Goal: Transaction & Acquisition: Obtain resource

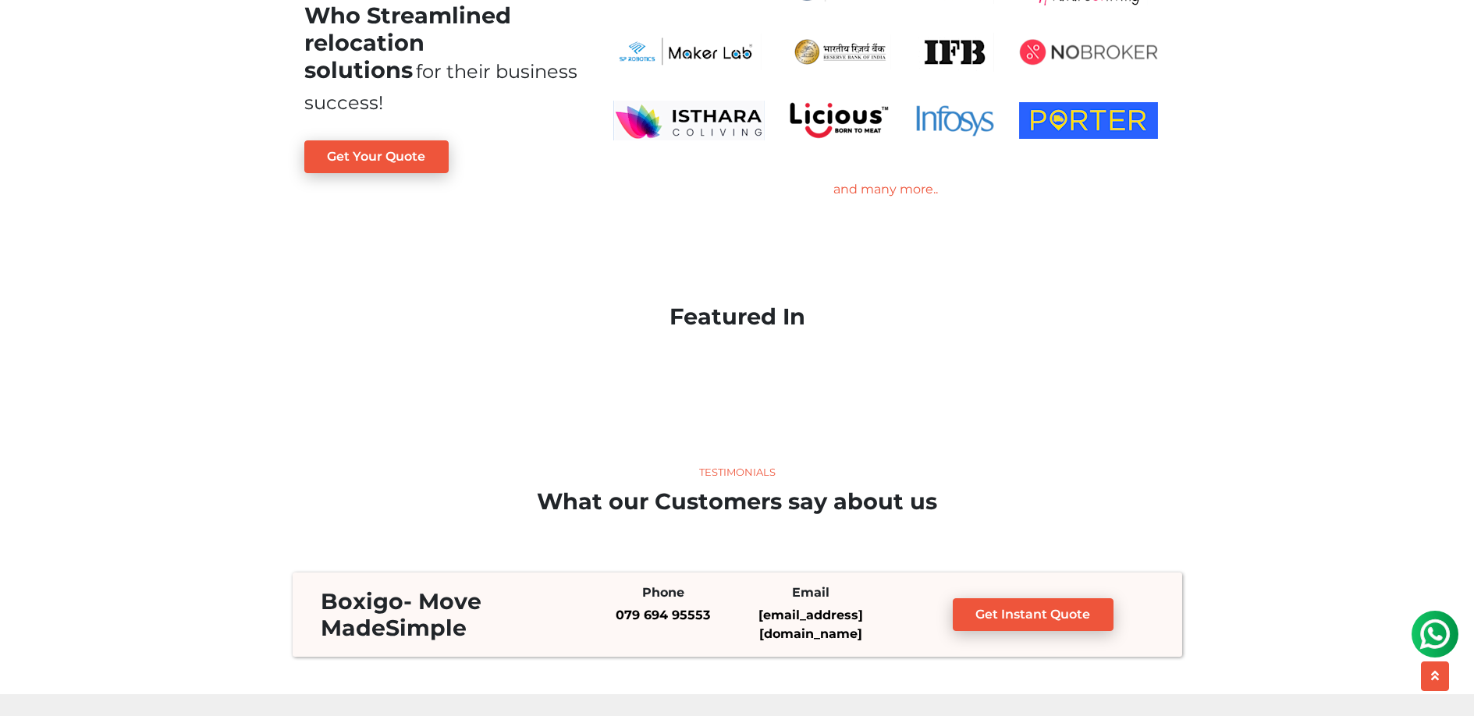
scroll to position [2700, 0]
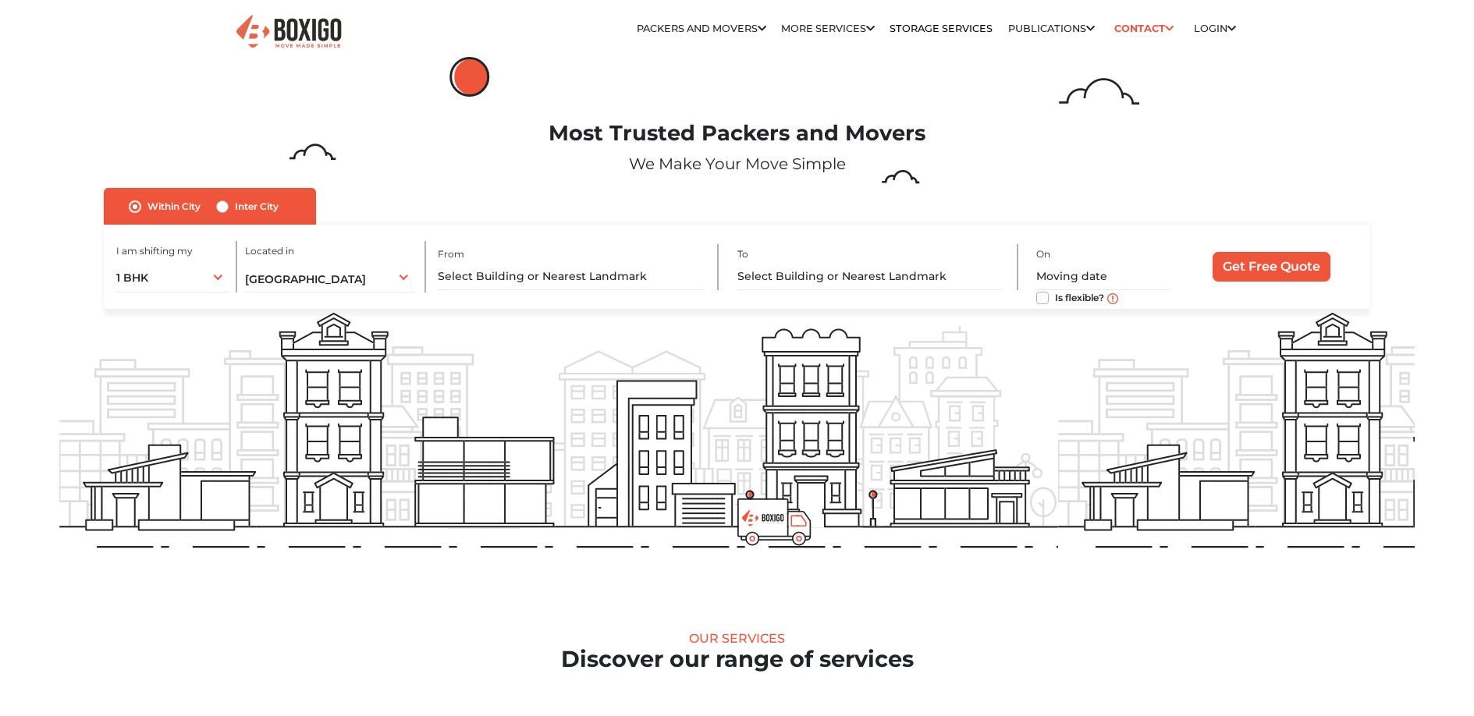
click at [215, 276] on div "1 BHK 1 BHK 2 BHK 3 BHK 3 + BHK FEW ITEMS" at bounding box center [172, 276] width 112 height 33
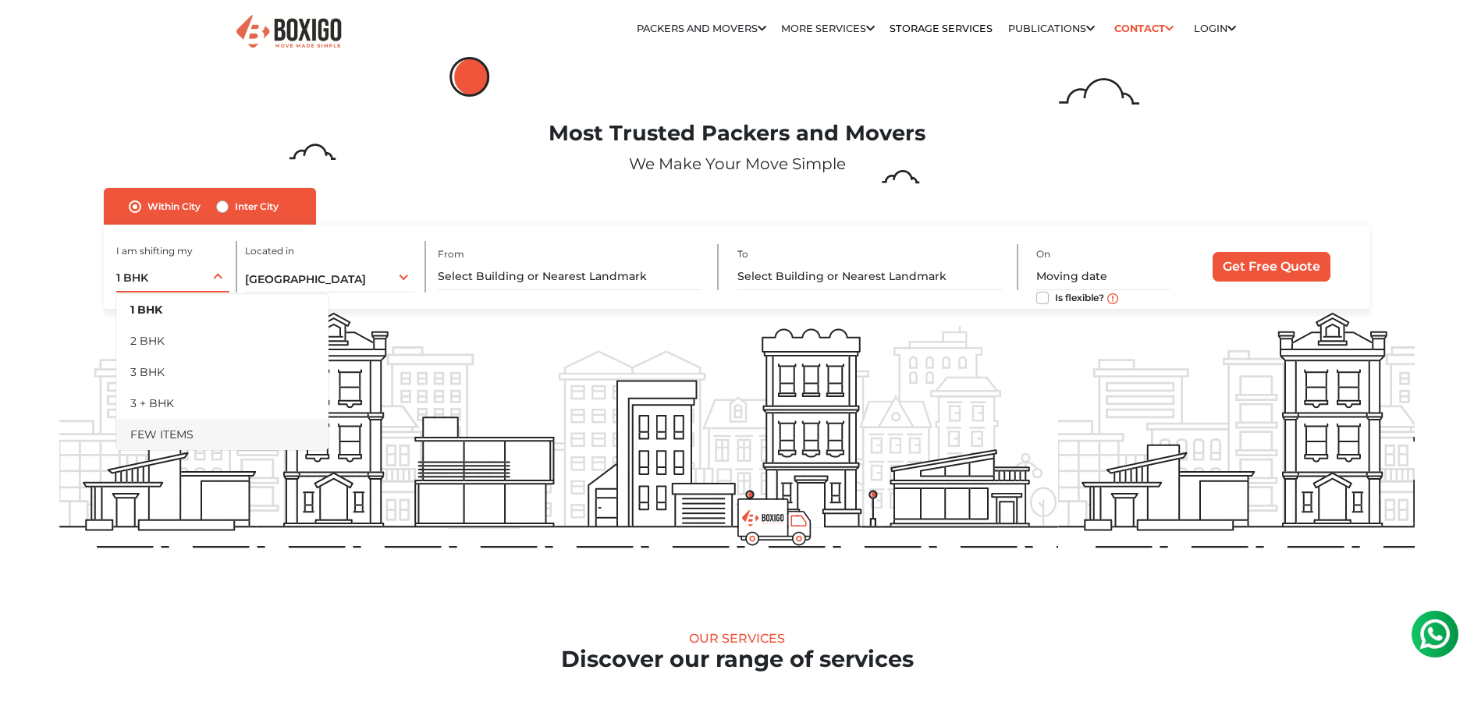
click at [180, 429] on li "FEW ITEMS" at bounding box center [222, 434] width 212 height 31
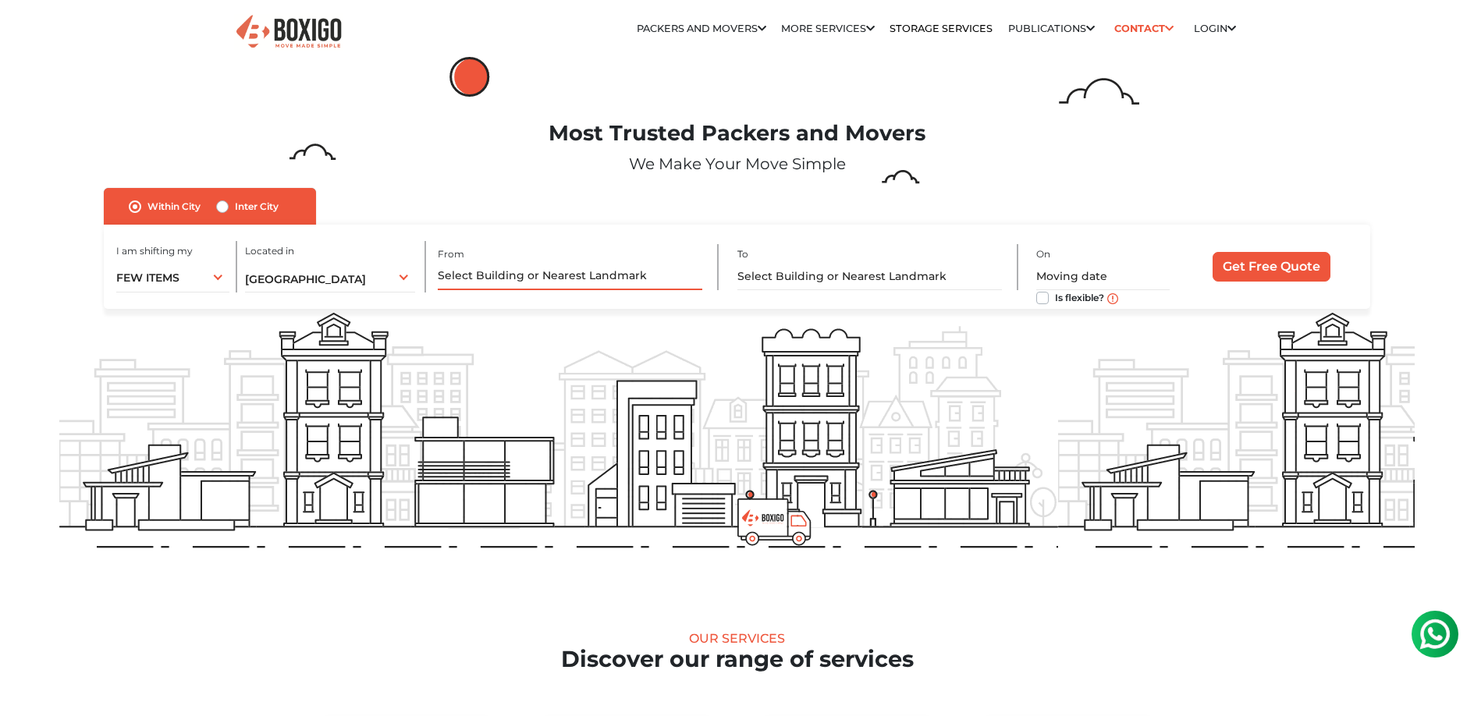
click at [640, 270] on input "text" at bounding box center [570, 276] width 265 height 27
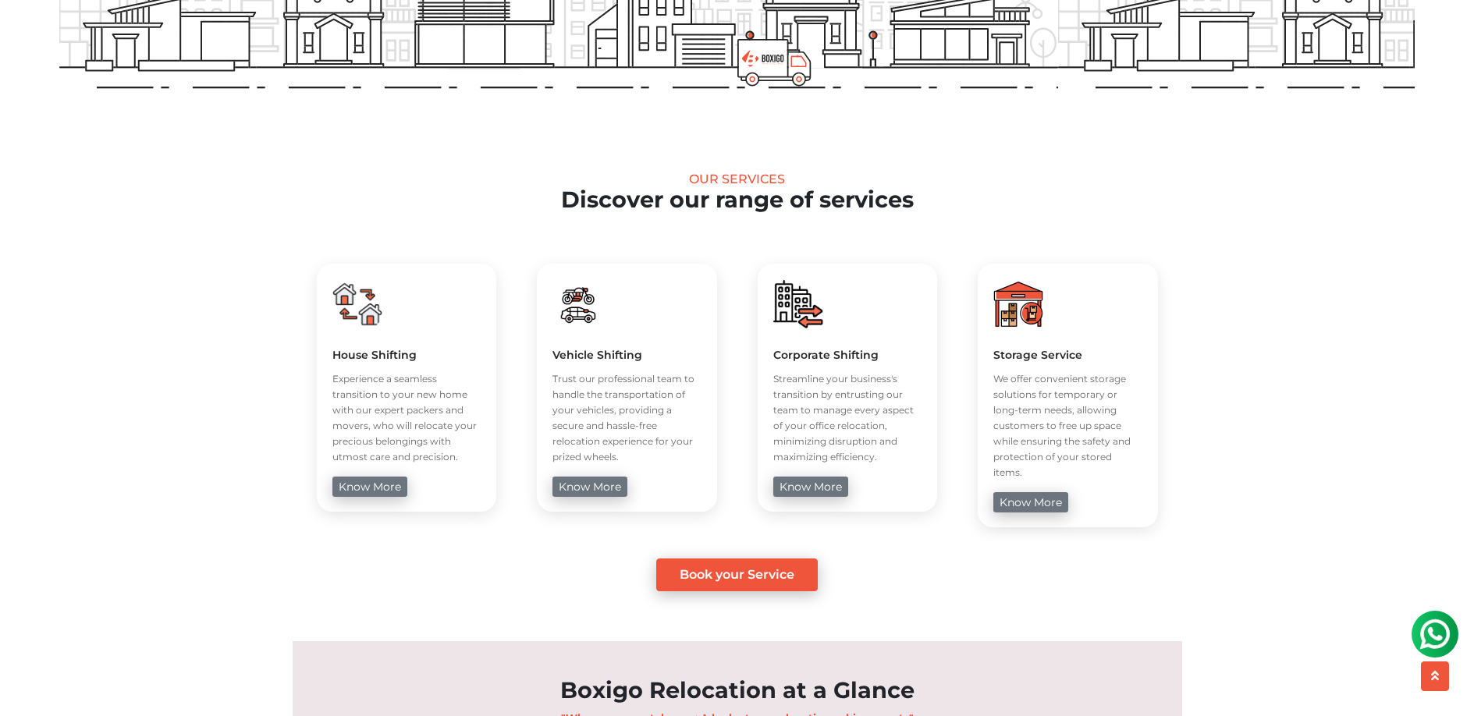
scroll to position [730, 0]
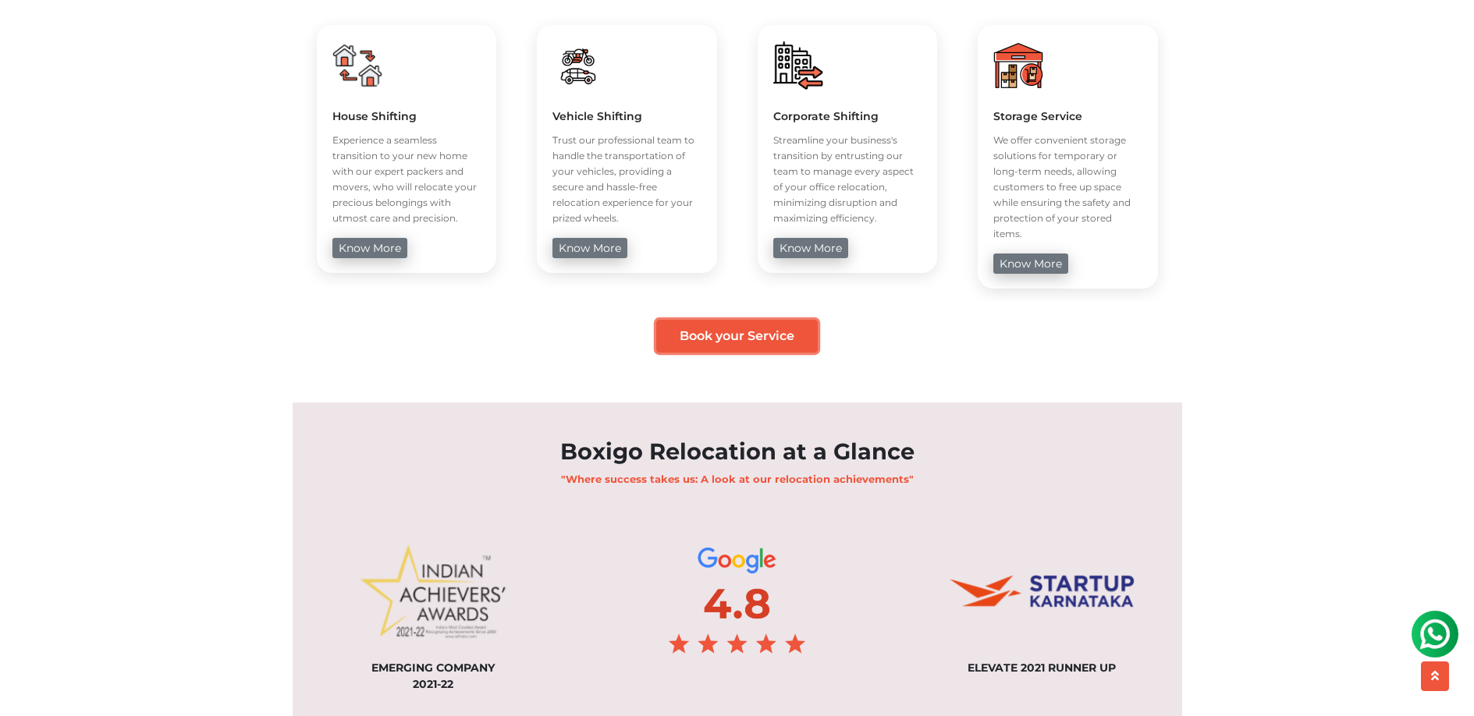
click at [778, 320] on link "Book your Service" at bounding box center [737, 336] width 162 height 33
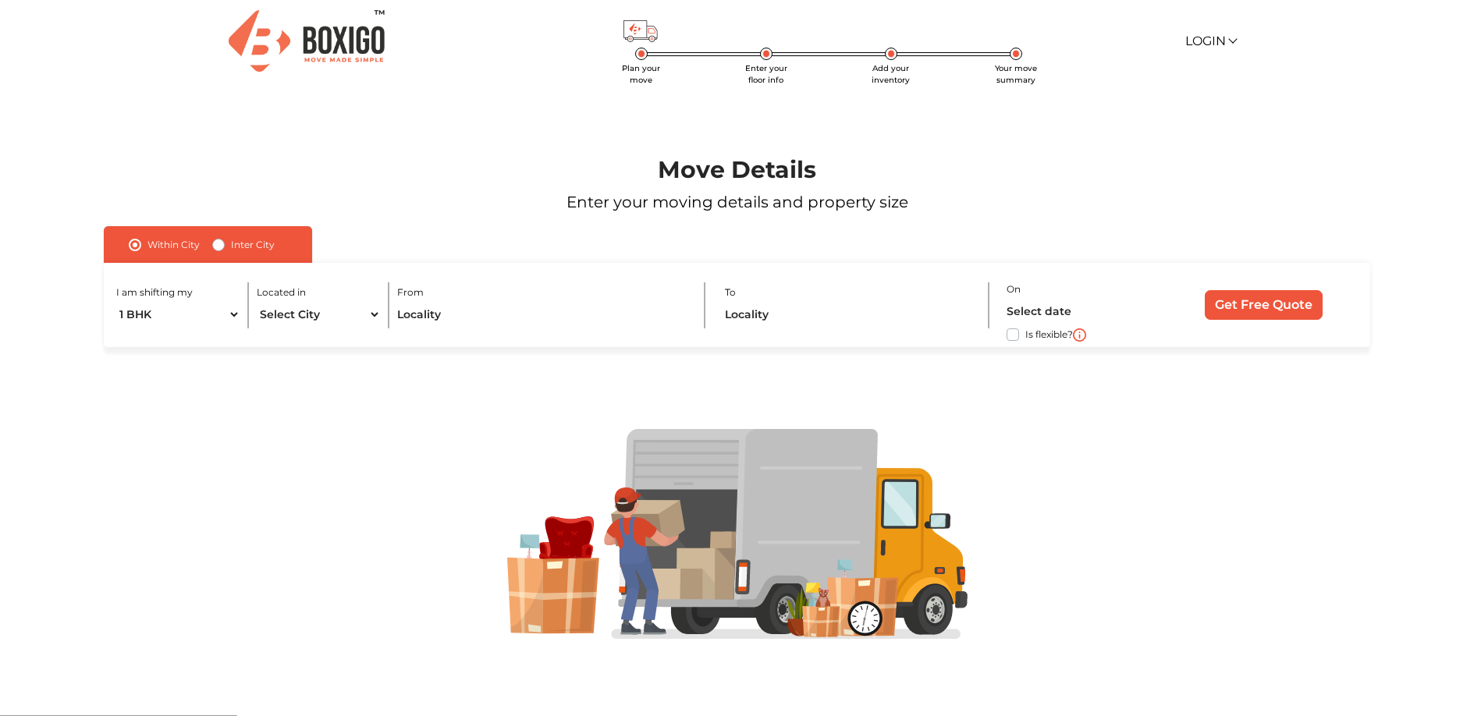
scroll to position [9, 0]
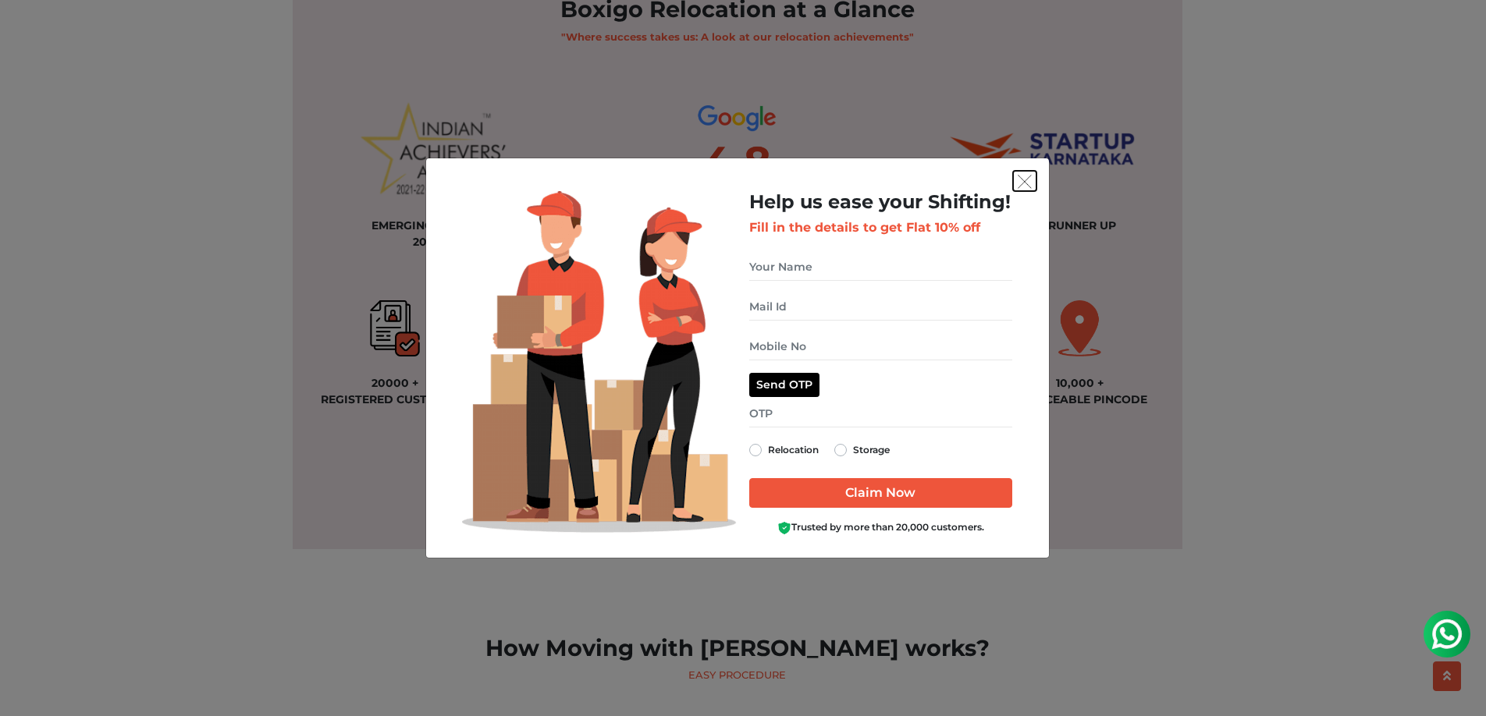
click at [1025, 189] on button "get free quote dialog" at bounding box center [1024, 181] width 23 height 20
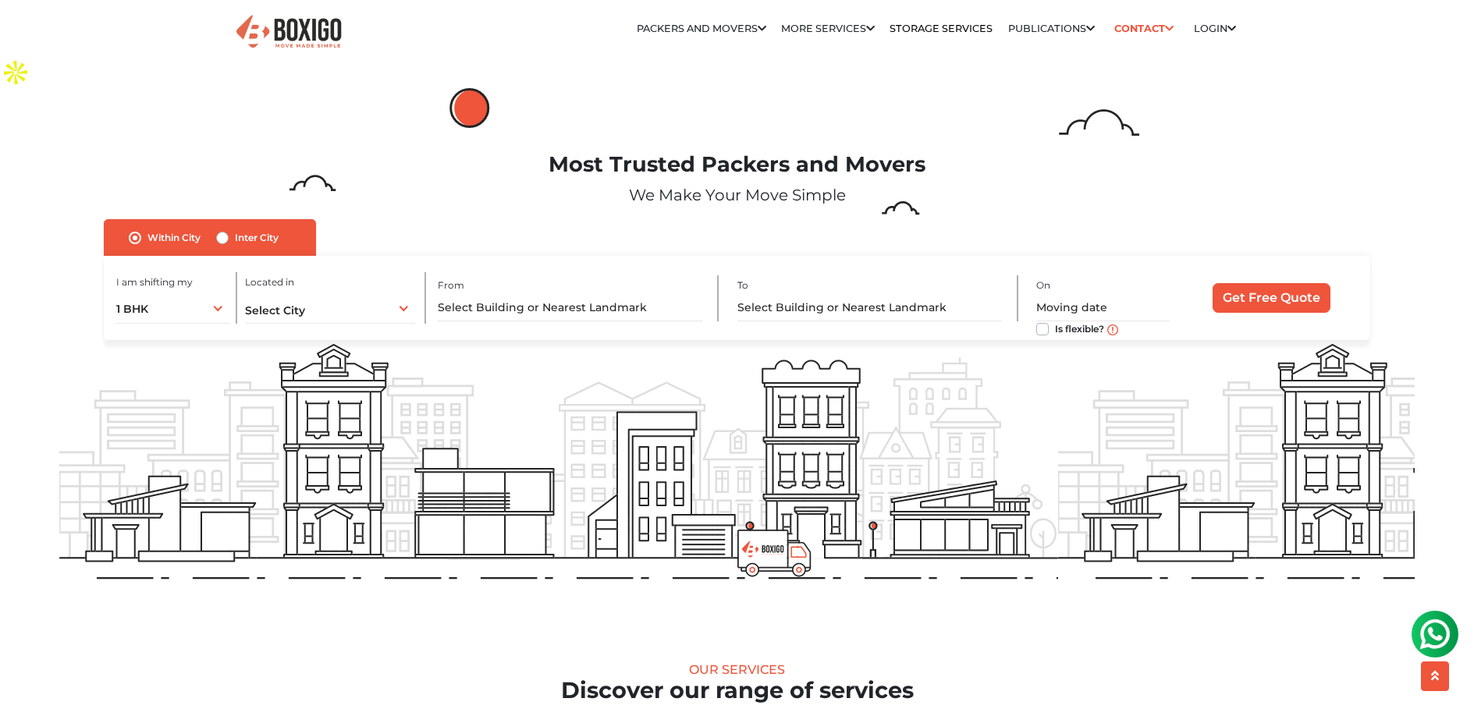
scroll to position [411, 0]
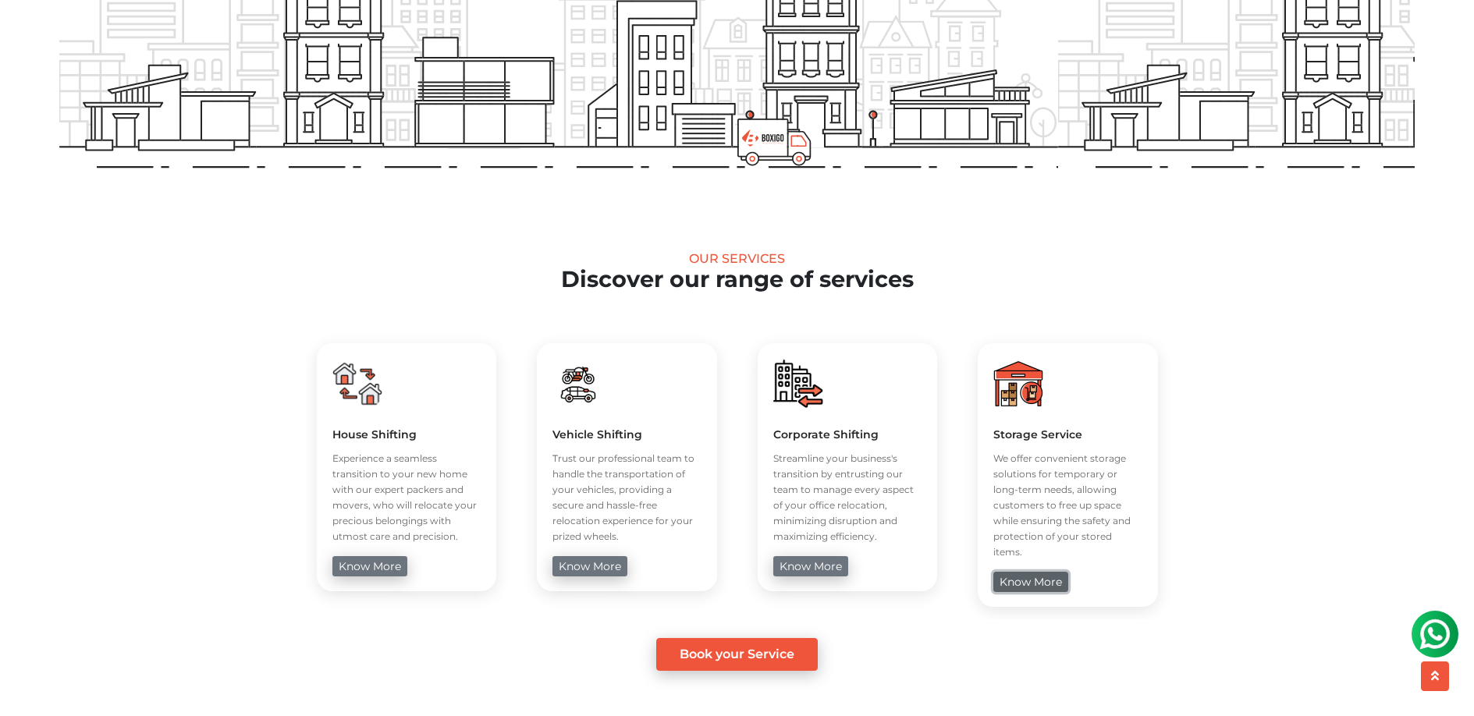
click at [1019, 572] on link "know more" at bounding box center [1031, 582] width 75 height 20
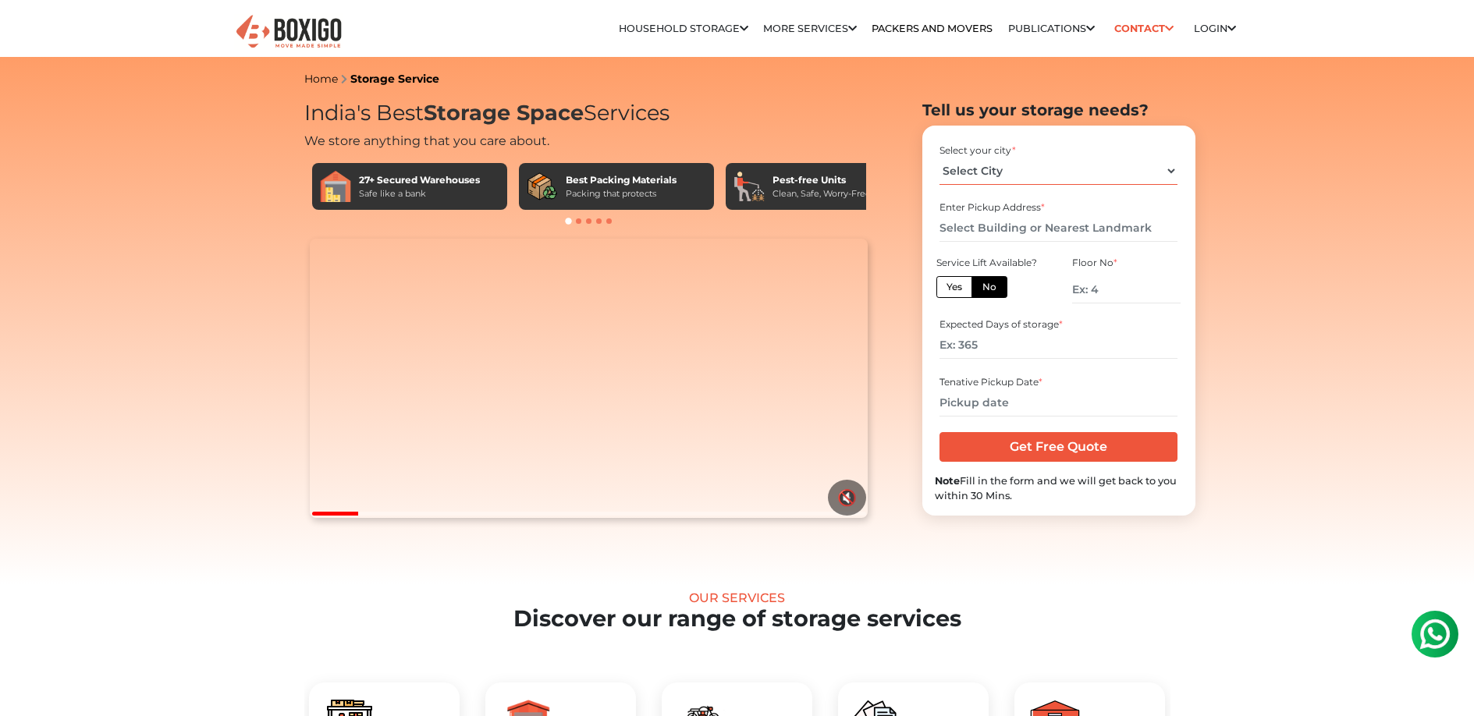
click at [1121, 176] on select "Select City Bangalore Bengaluru Bhopal Bhubaneswar Chennai Coimbatore Cuttack D…" at bounding box center [1059, 171] width 238 height 27
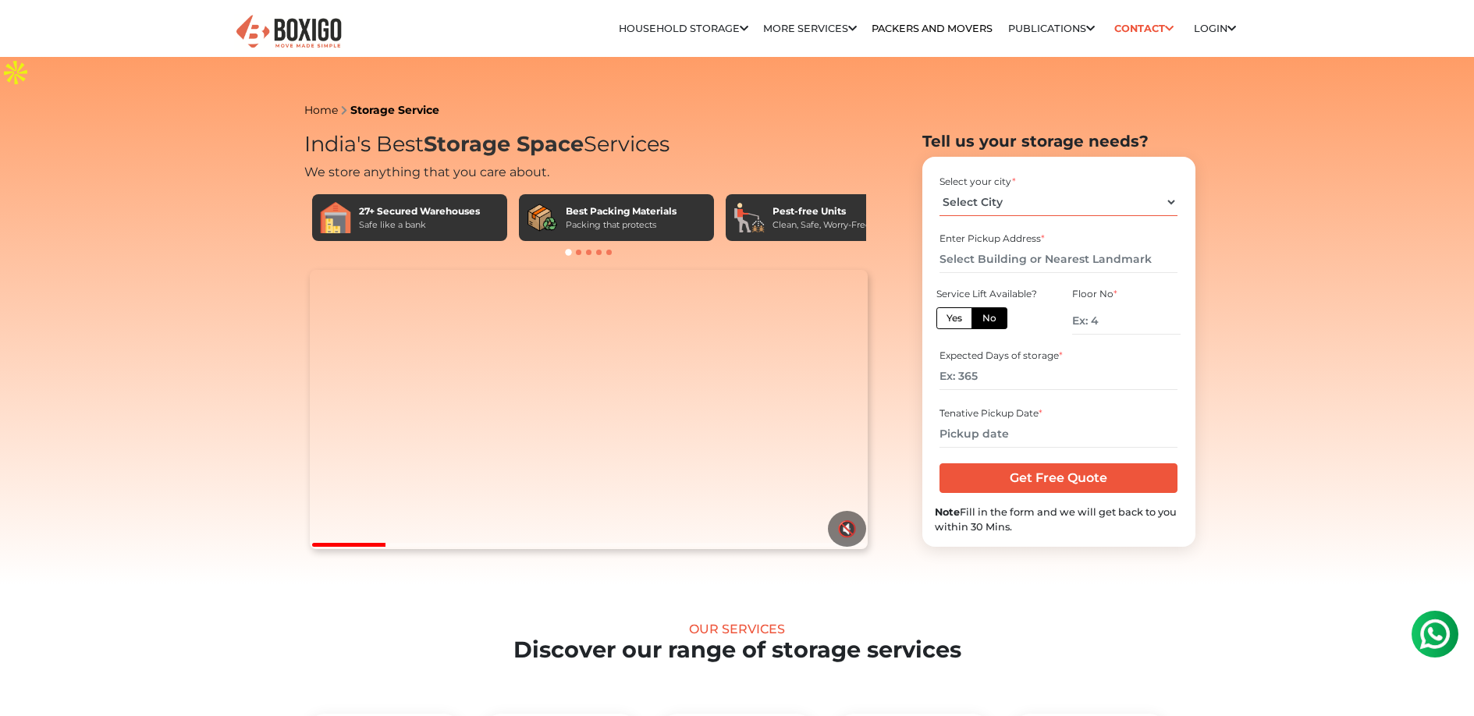
select select "[GEOGRAPHIC_DATA]"
click at [940, 189] on select "Select City Bangalore Bengaluru Bhopal Bhubaneswar Chennai Coimbatore Cuttack D…" at bounding box center [1059, 202] width 238 height 27
click at [1026, 246] on input "text" at bounding box center [1059, 259] width 238 height 27
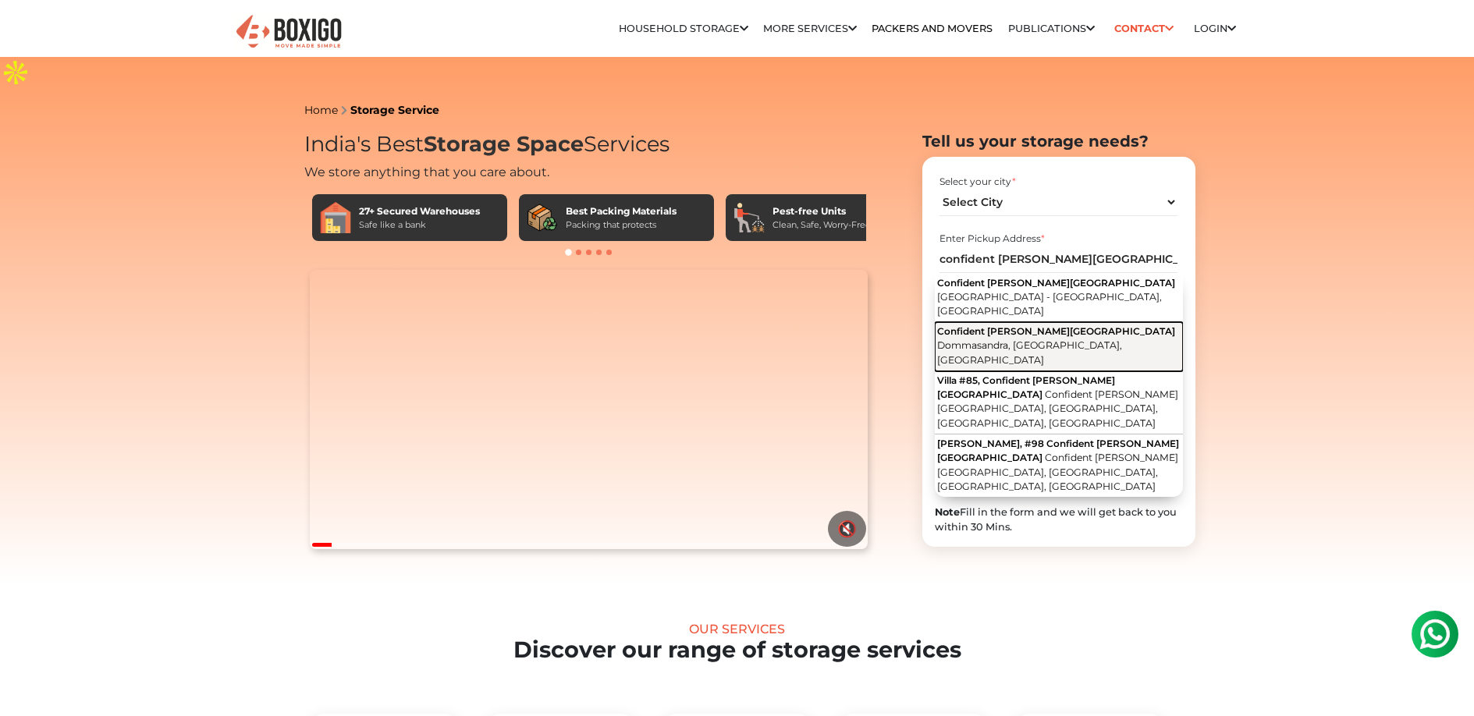
click at [1047, 322] on button "Confident Beverly Hills Road Dommasandra, Bengaluru, Karnataka" at bounding box center [1059, 346] width 248 height 49
type input "Confident [PERSON_NAME][GEOGRAPHIC_DATA], [GEOGRAPHIC_DATA], [GEOGRAPHIC_DATA]"
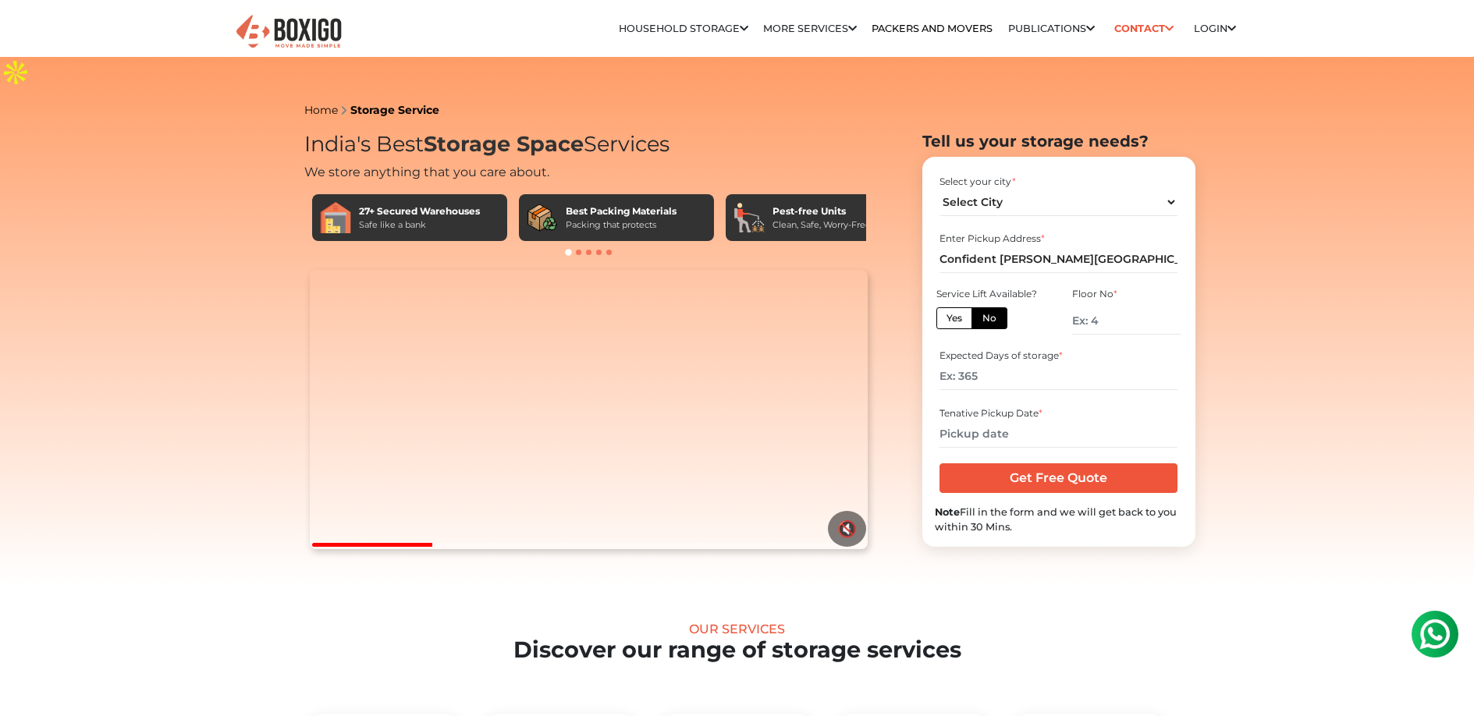
click at [989, 308] on label "No" at bounding box center [990, 319] width 36 height 22
click at [989, 311] on input "No" at bounding box center [988, 316] width 10 height 10
click at [1098, 308] on input "number" at bounding box center [1126, 321] width 108 height 27
type input "2"
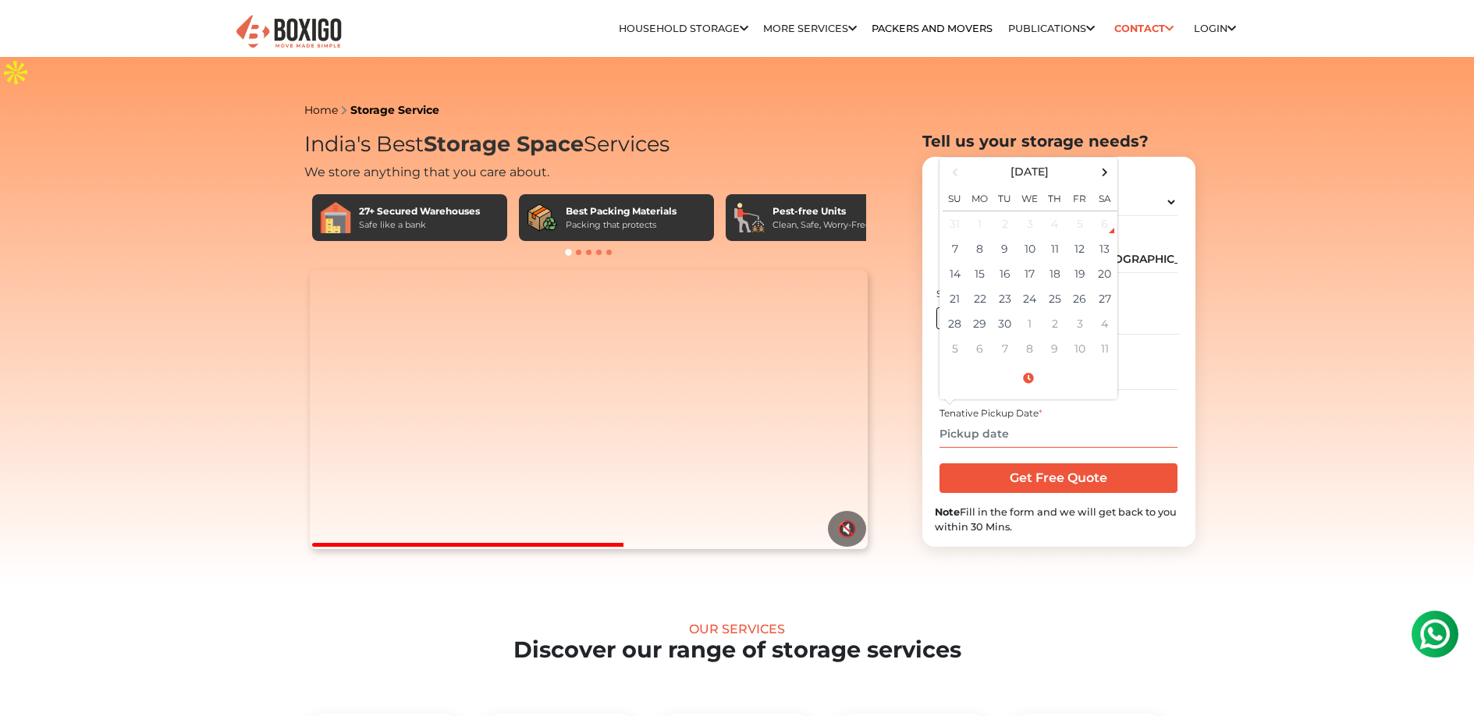
click at [985, 421] on input "text" at bounding box center [1059, 434] width 238 height 27
click at [1104, 162] on span at bounding box center [1104, 172] width 21 height 21
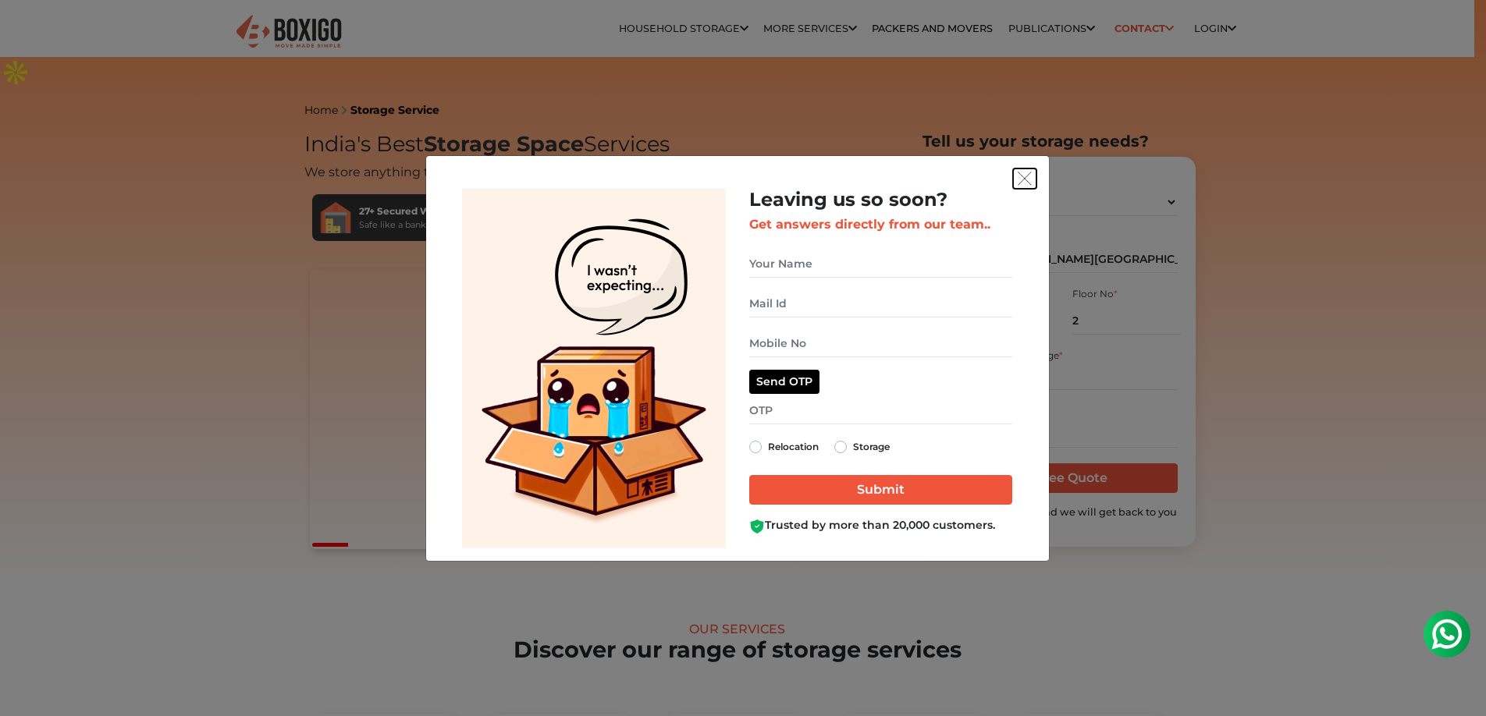
click at [1019, 177] on img "get free quote dialog" at bounding box center [1025, 179] width 14 height 14
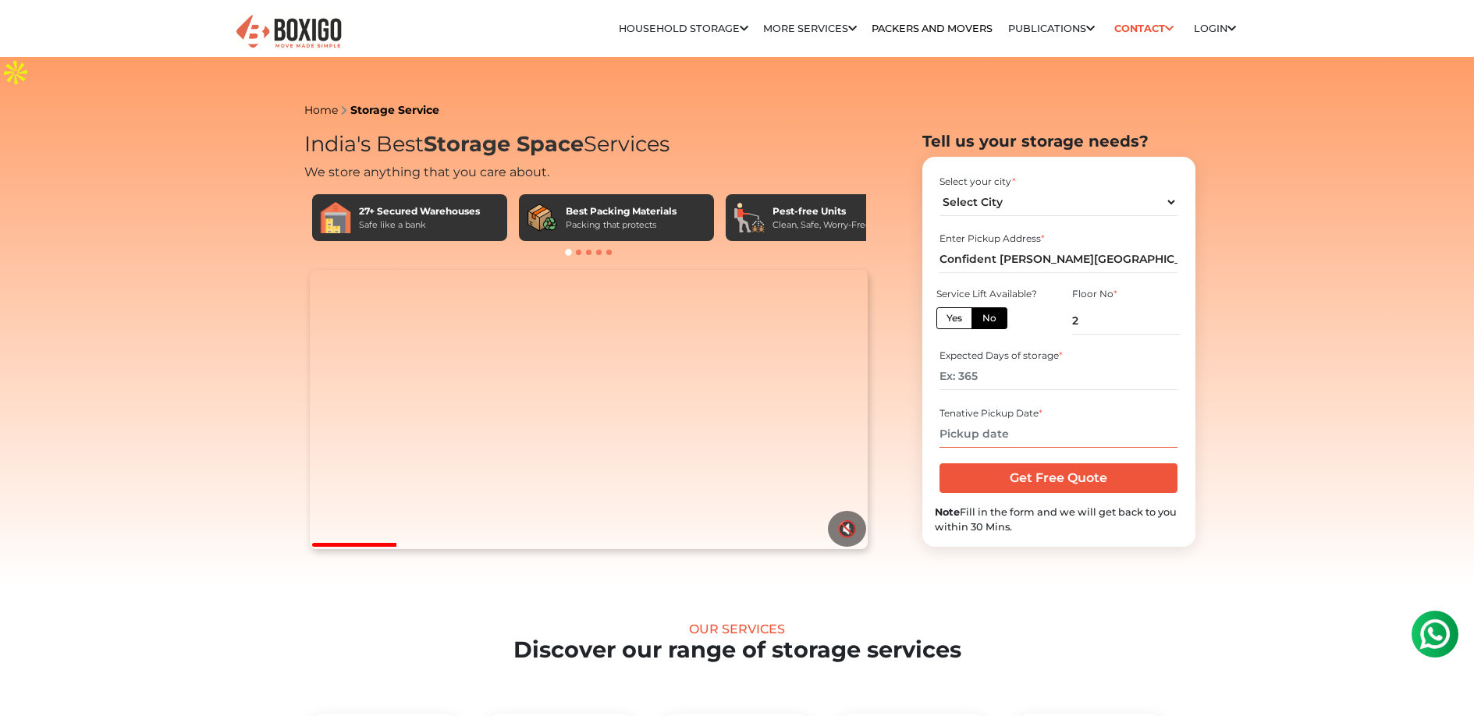
click at [1012, 421] on input "text" at bounding box center [1059, 434] width 238 height 27
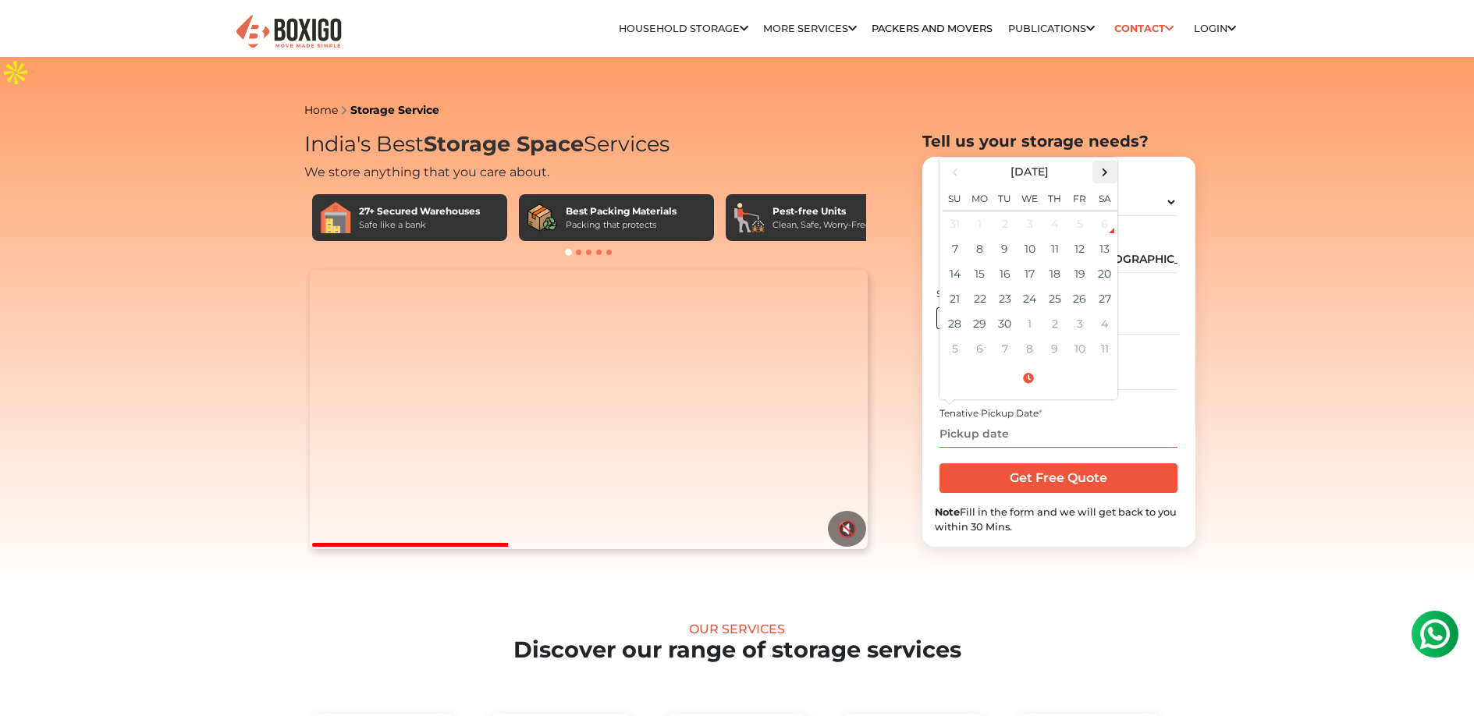
click at [1100, 162] on span at bounding box center [1104, 172] width 21 height 21
click at [1030, 311] on td "29" at bounding box center [1030, 323] width 25 height 25
type input "10/29/2025 12:00 AM"
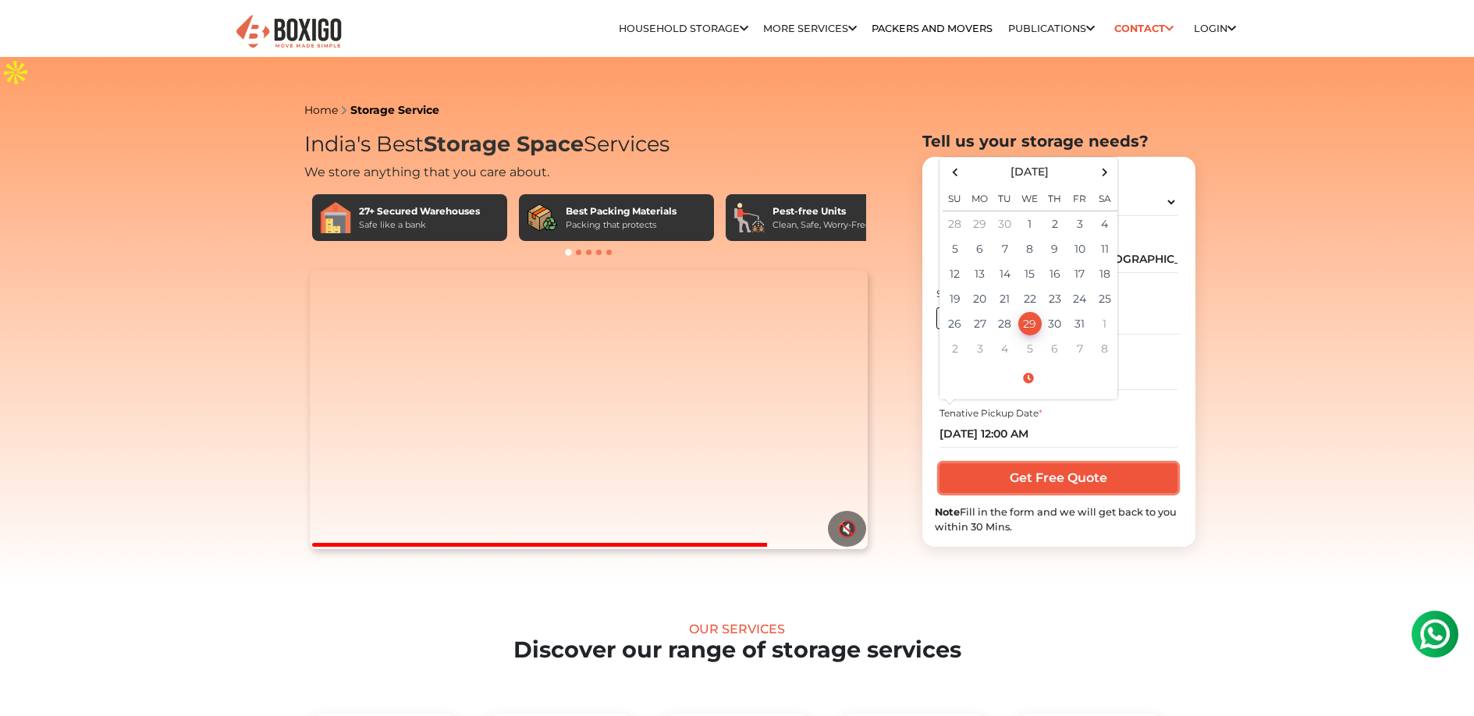
click at [1054, 464] on input "Get Free Quote" at bounding box center [1059, 479] width 238 height 30
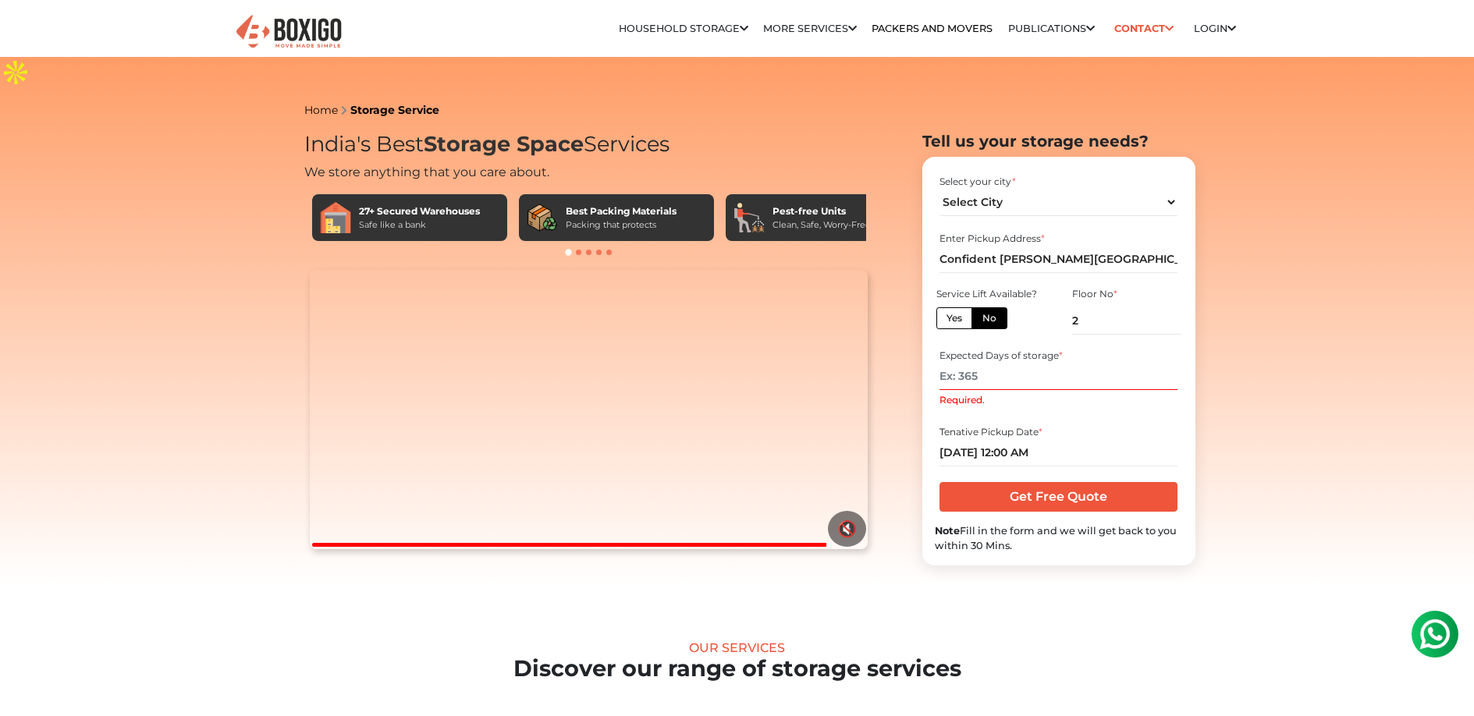
click at [979, 363] on input "Required." at bounding box center [1059, 376] width 238 height 27
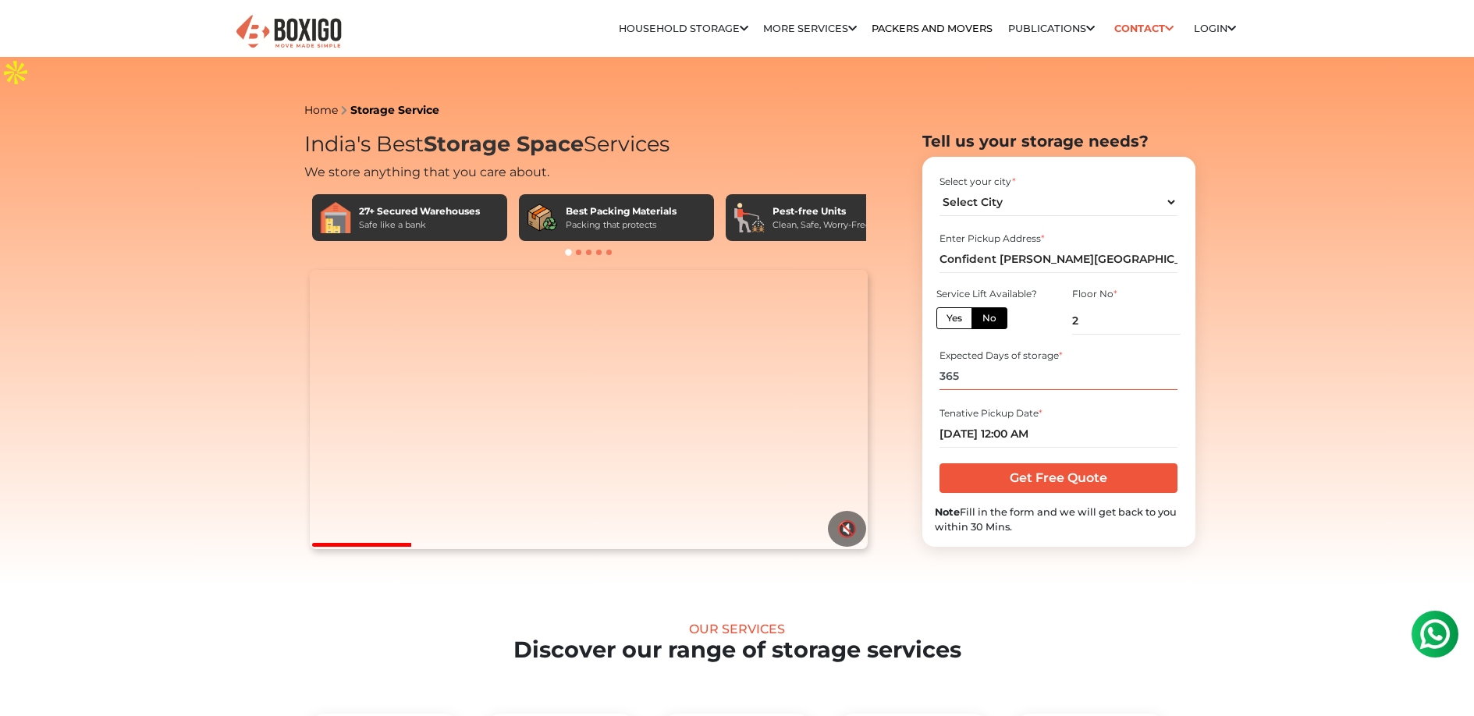
type input "365"
click at [1036, 464] on input "Get Free Quote" at bounding box center [1059, 479] width 238 height 30
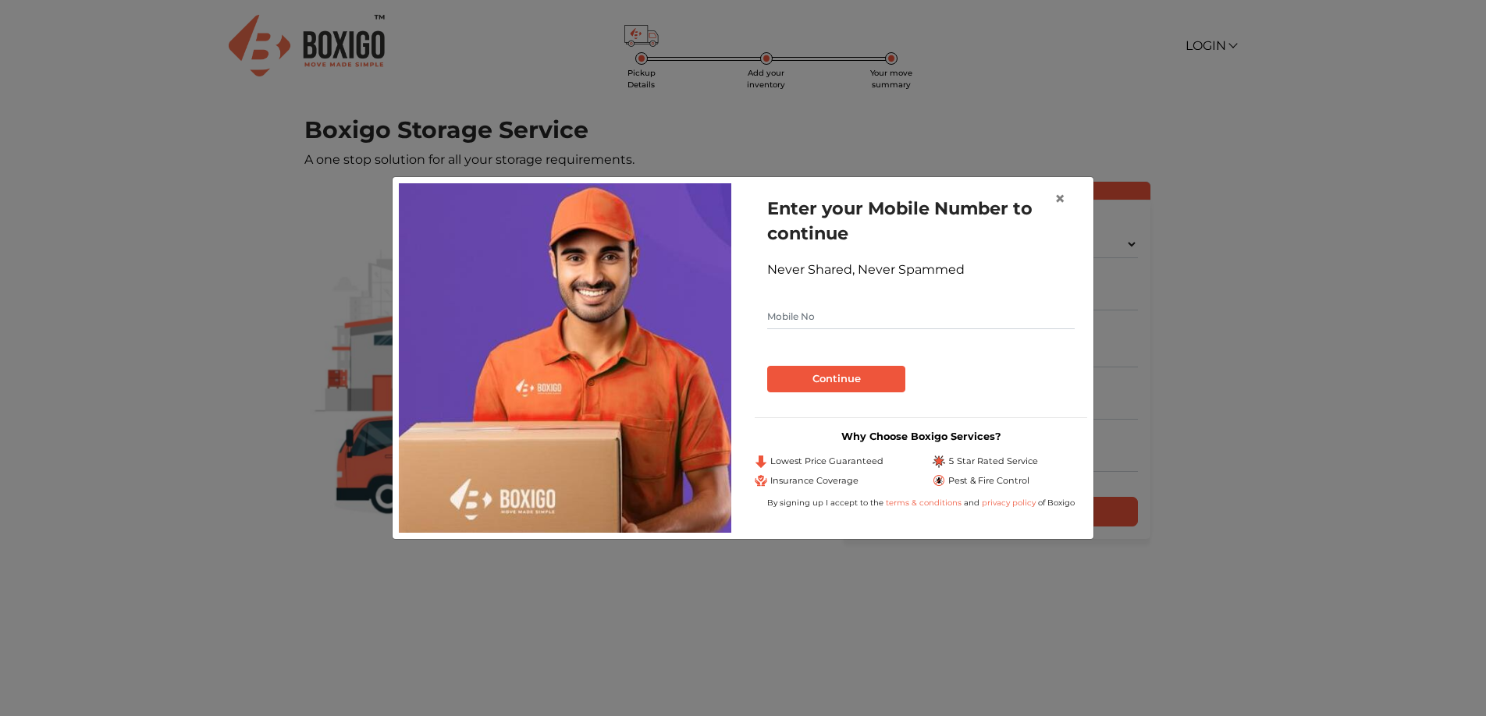
click at [901, 323] on input "text" at bounding box center [921, 316] width 308 height 25
type input "9657668665"
click at [866, 380] on button "Continue" at bounding box center [836, 379] width 138 height 27
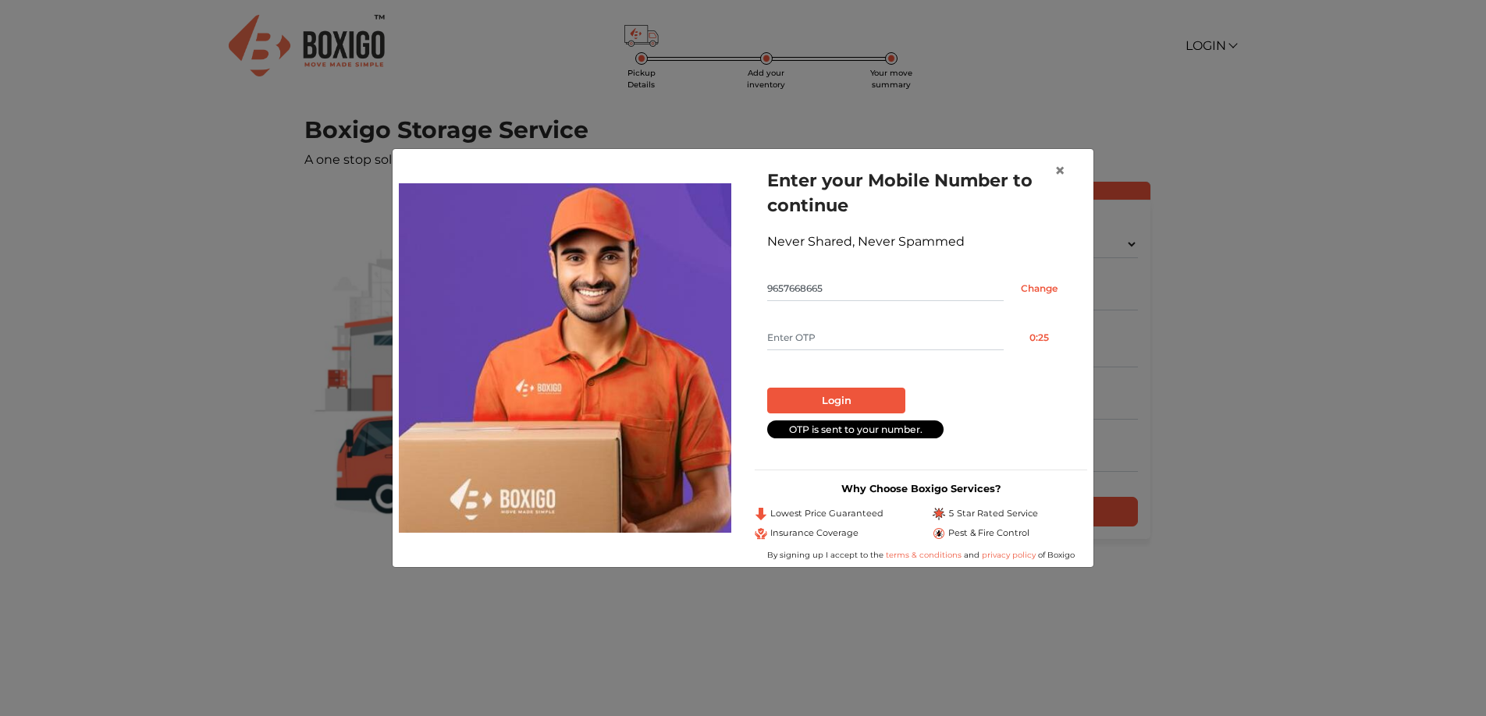
click at [835, 335] on input "text" at bounding box center [885, 337] width 236 height 25
type input "1876"
click at [883, 399] on button "Login" at bounding box center [836, 401] width 138 height 27
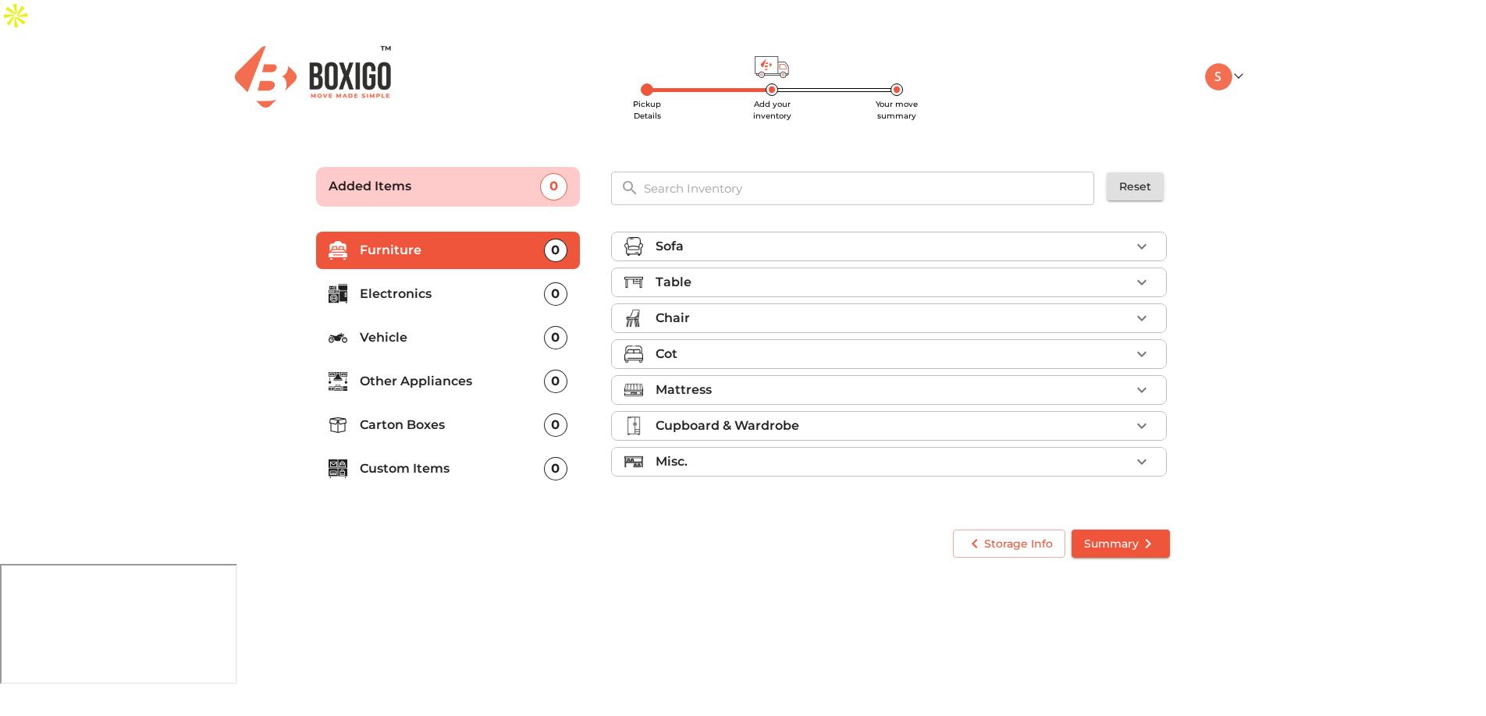
click at [1147, 273] on icon "button" at bounding box center [1141, 282] width 19 height 19
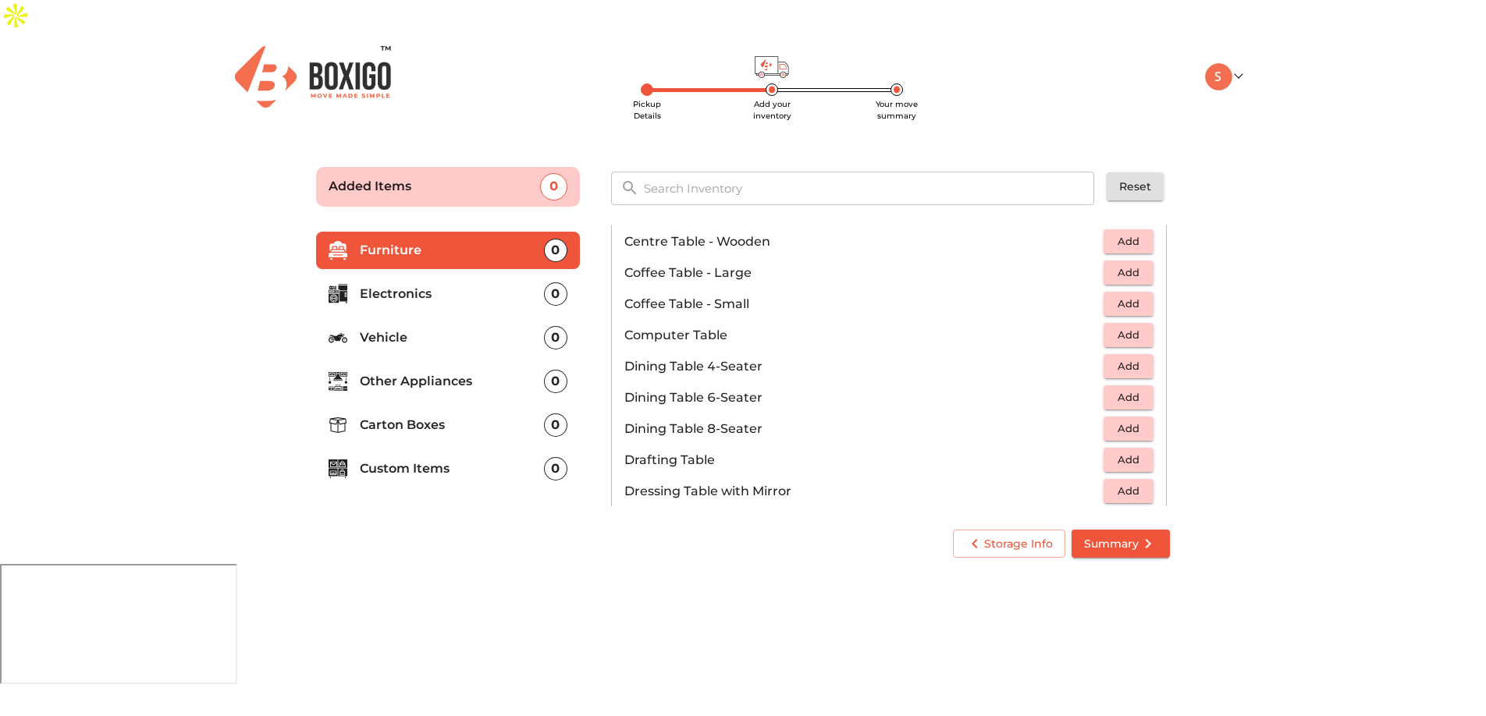
scroll to position [210, 0]
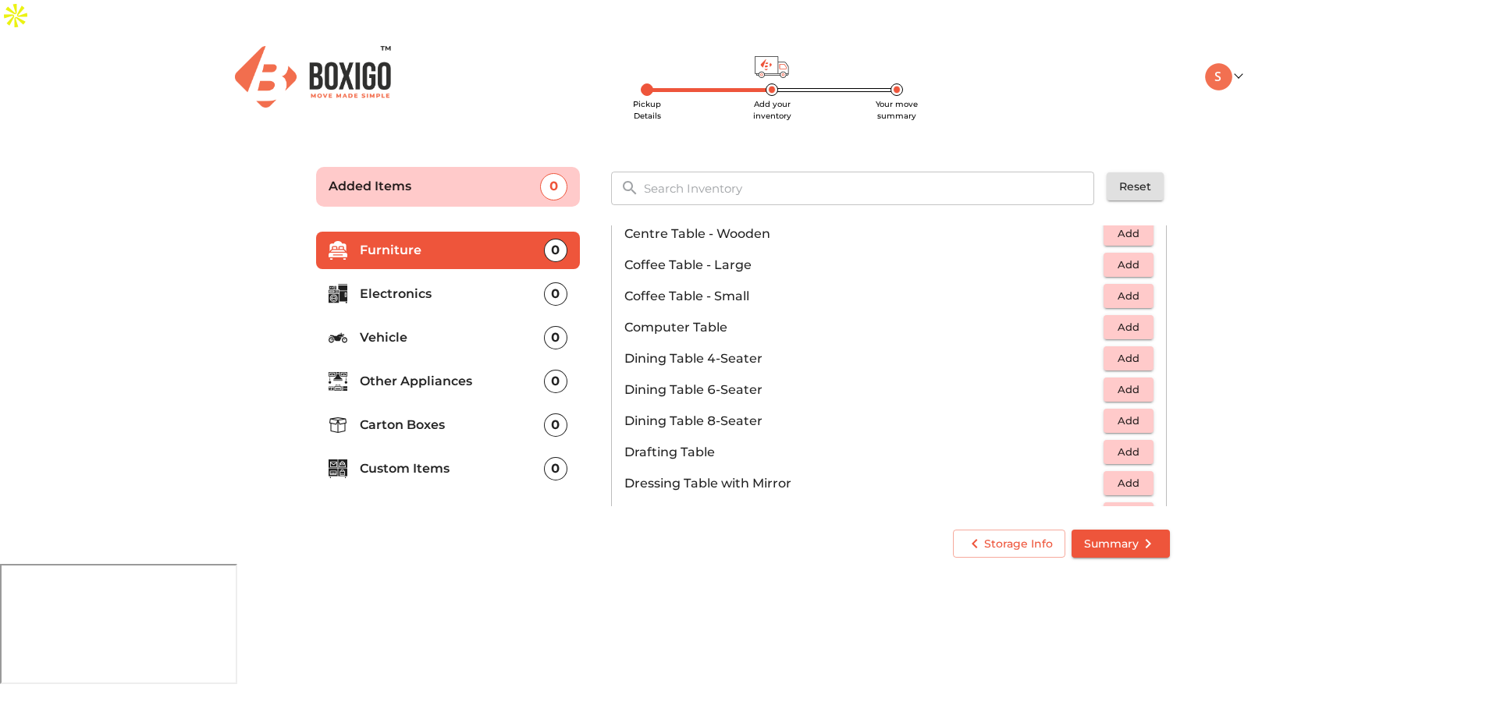
click at [1116, 318] on span "Add" at bounding box center [1128, 327] width 34 height 18
click at [1132, 318] on icon "button" at bounding box center [1141, 327] width 19 height 19
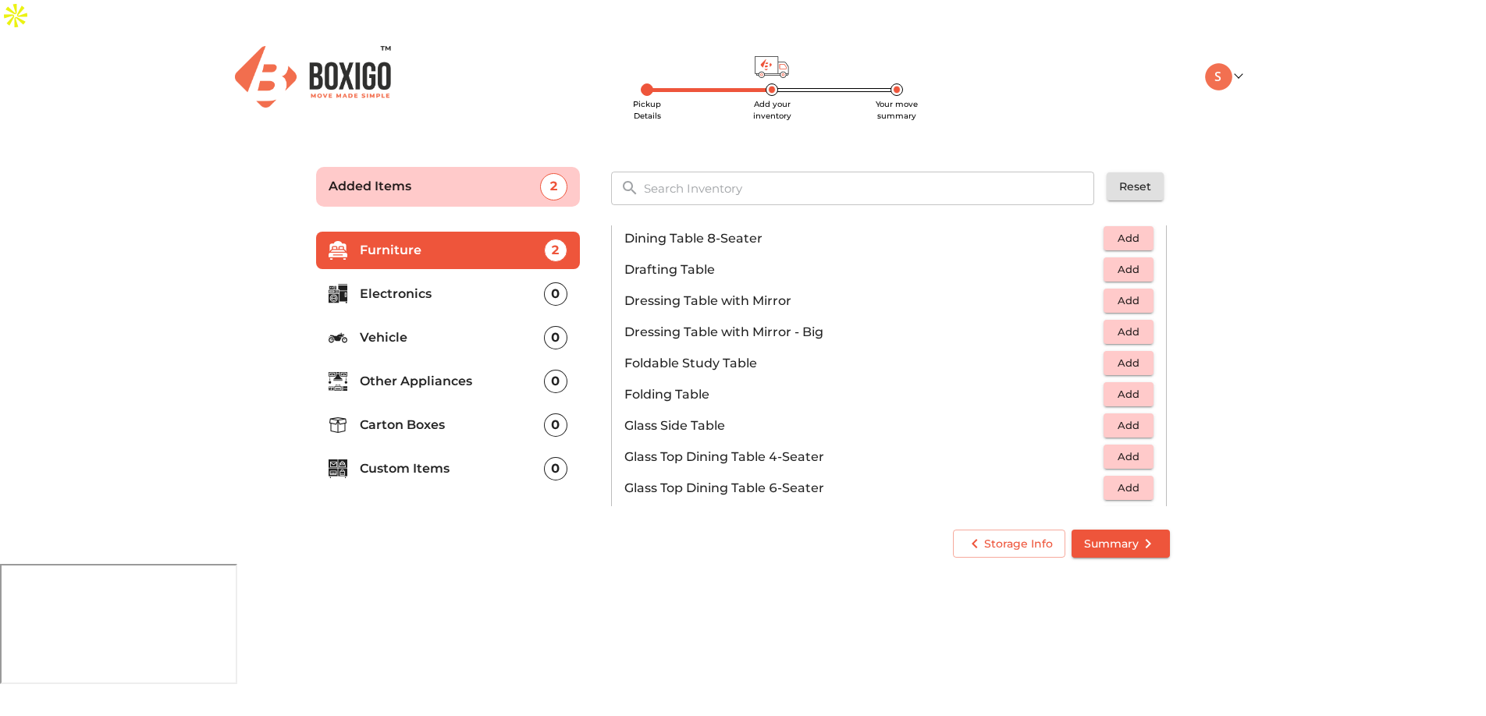
scroll to position [417, 0]
click at [1135, 361] on span "Add" at bounding box center [1128, 370] width 34 height 18
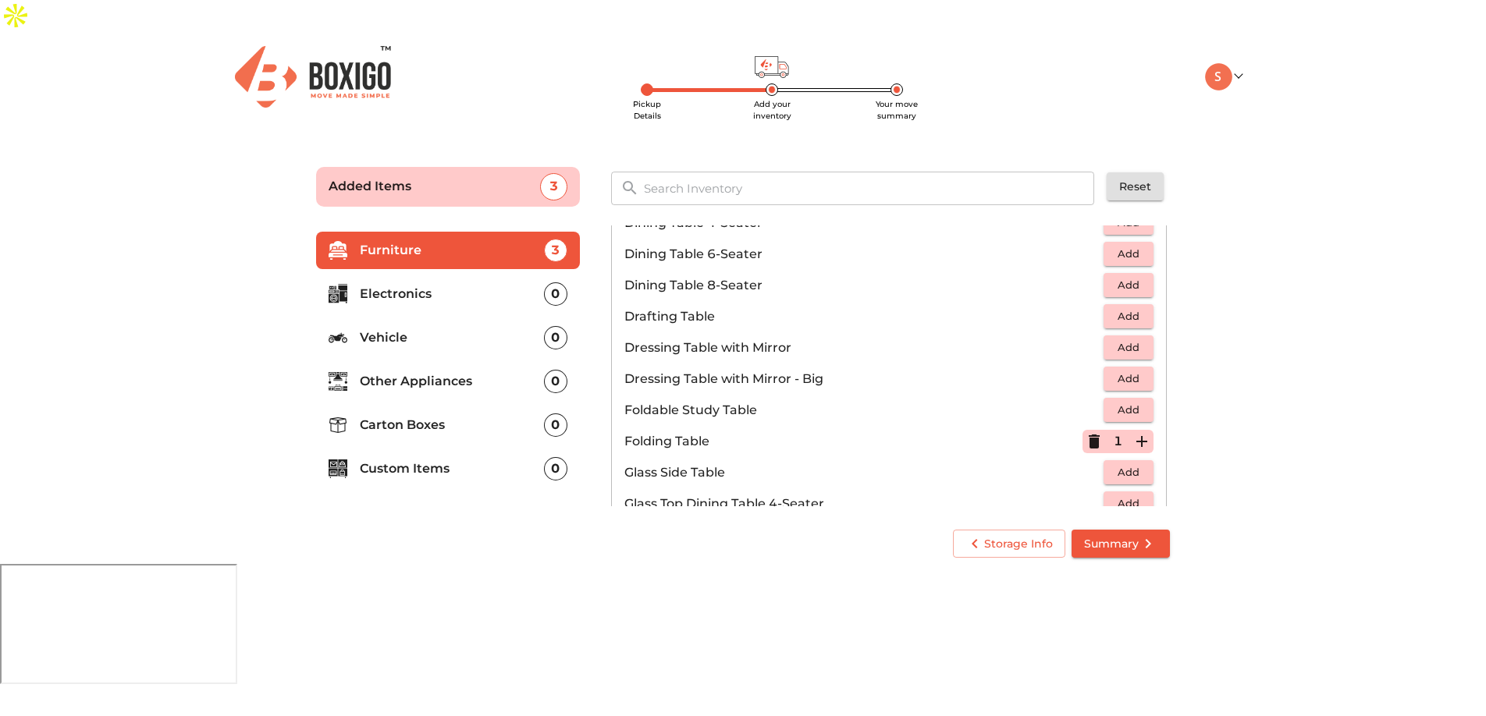
scroll to position [290, 0]
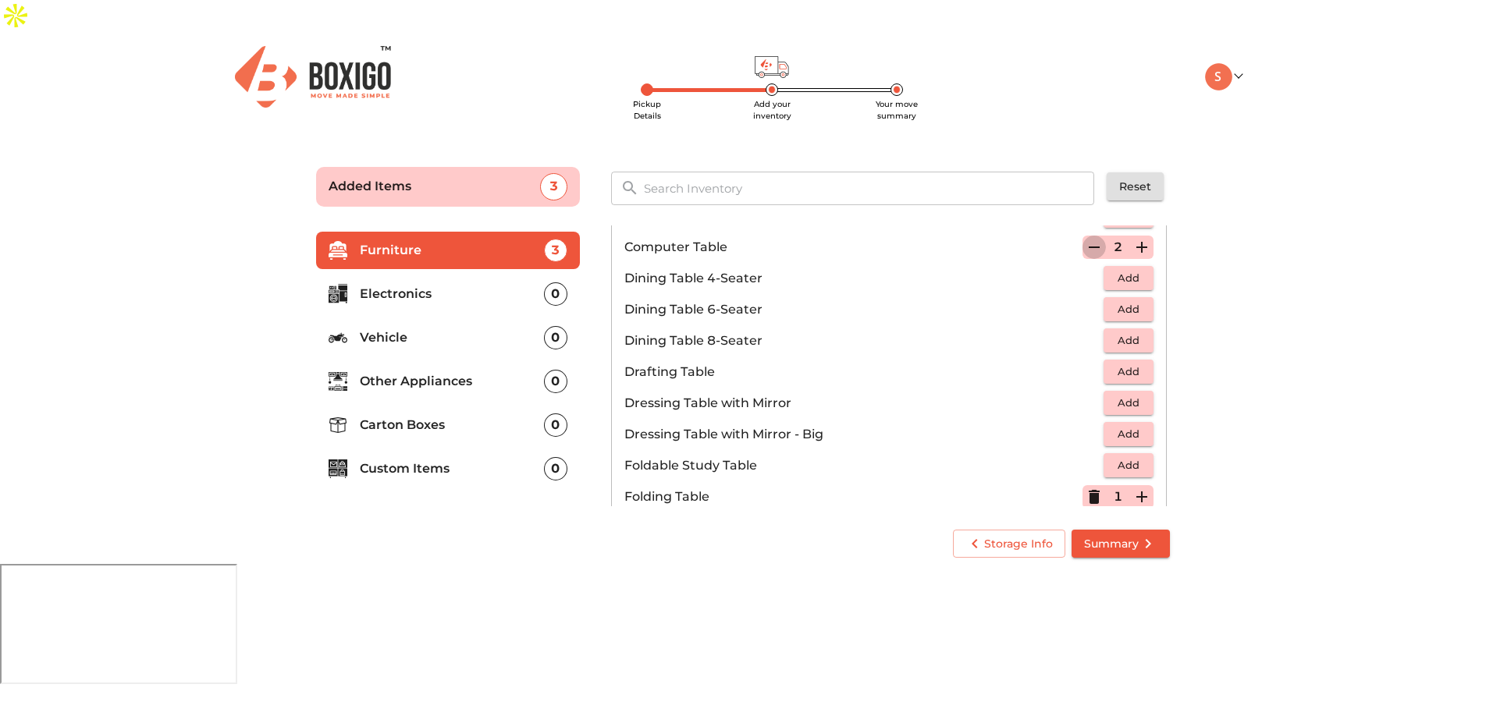
click at [1091, 238] on icon "button" at bounding box center [1094, 247] width 19 height 19
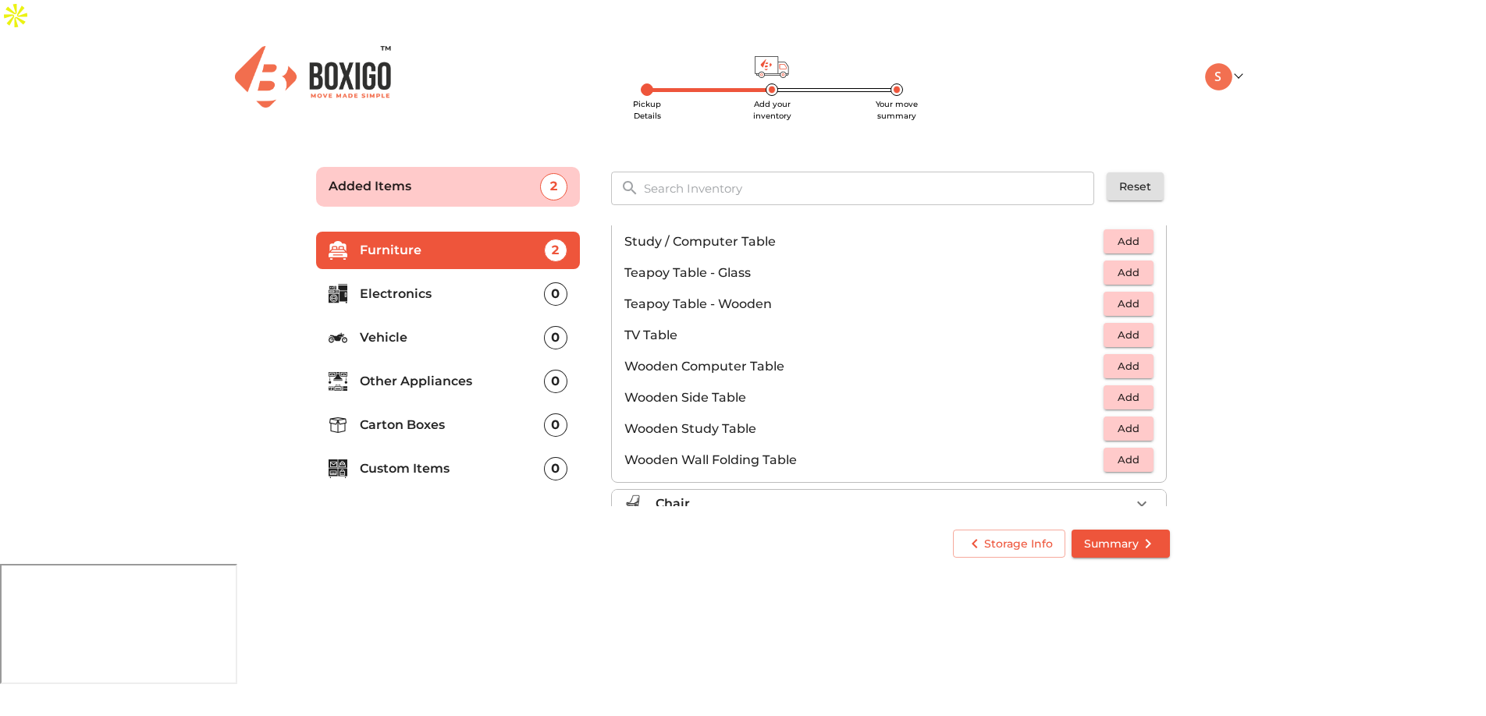
scroll to position [970, 0]
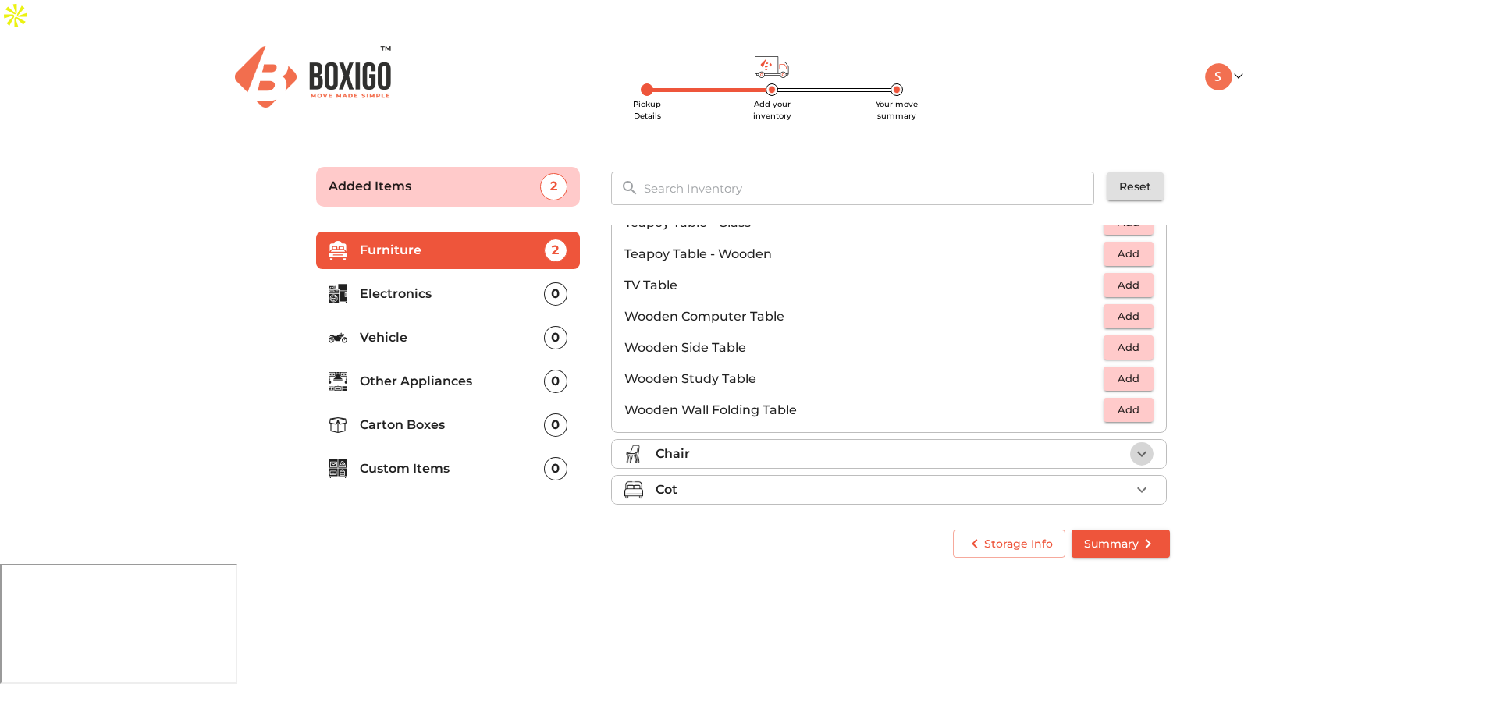
click at [1136, 445] on icon "button" at bounding box center [1141, 454] width 19 height 19
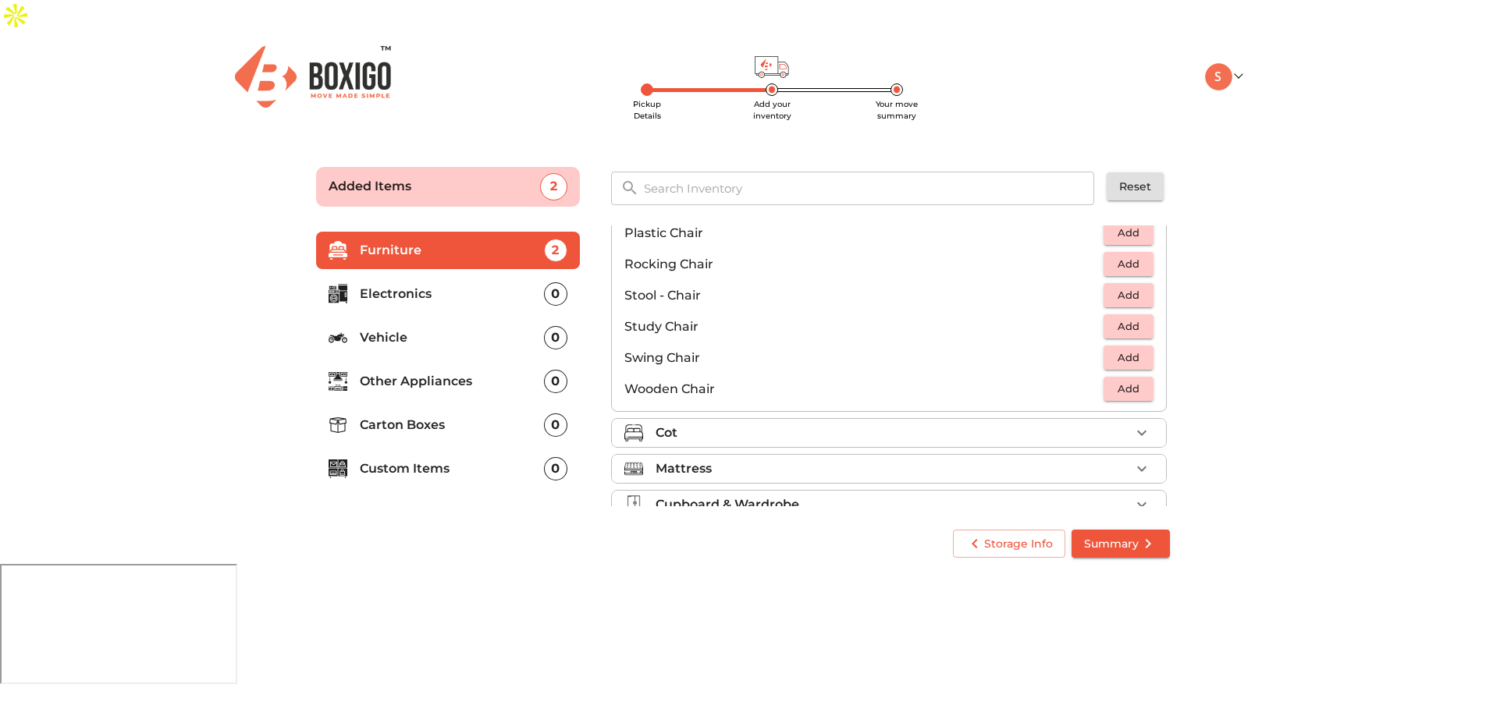
scroll to position [588, 0]
click at [1116, 320] on span "Add" at bounding box center [1128, 329] width 34 height 18
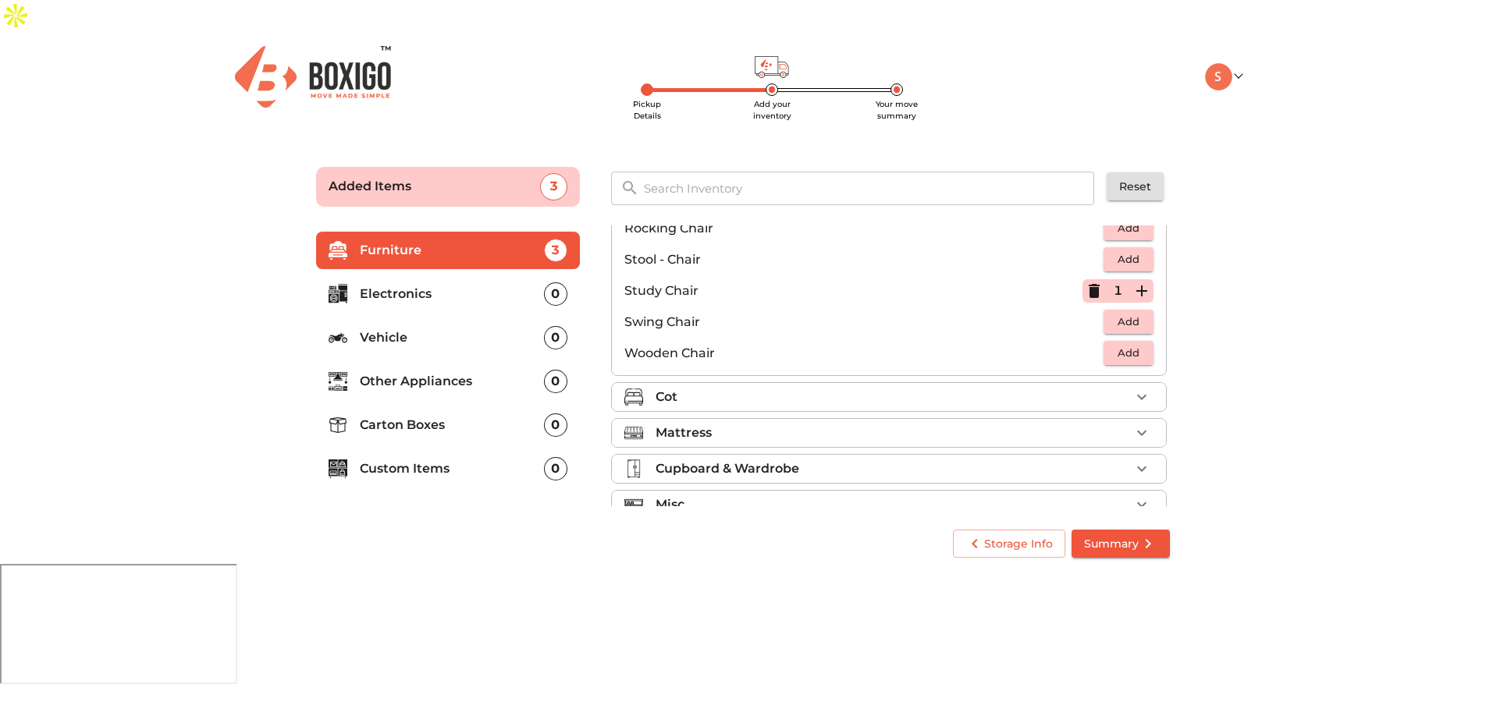
scroll to position [652, 0]
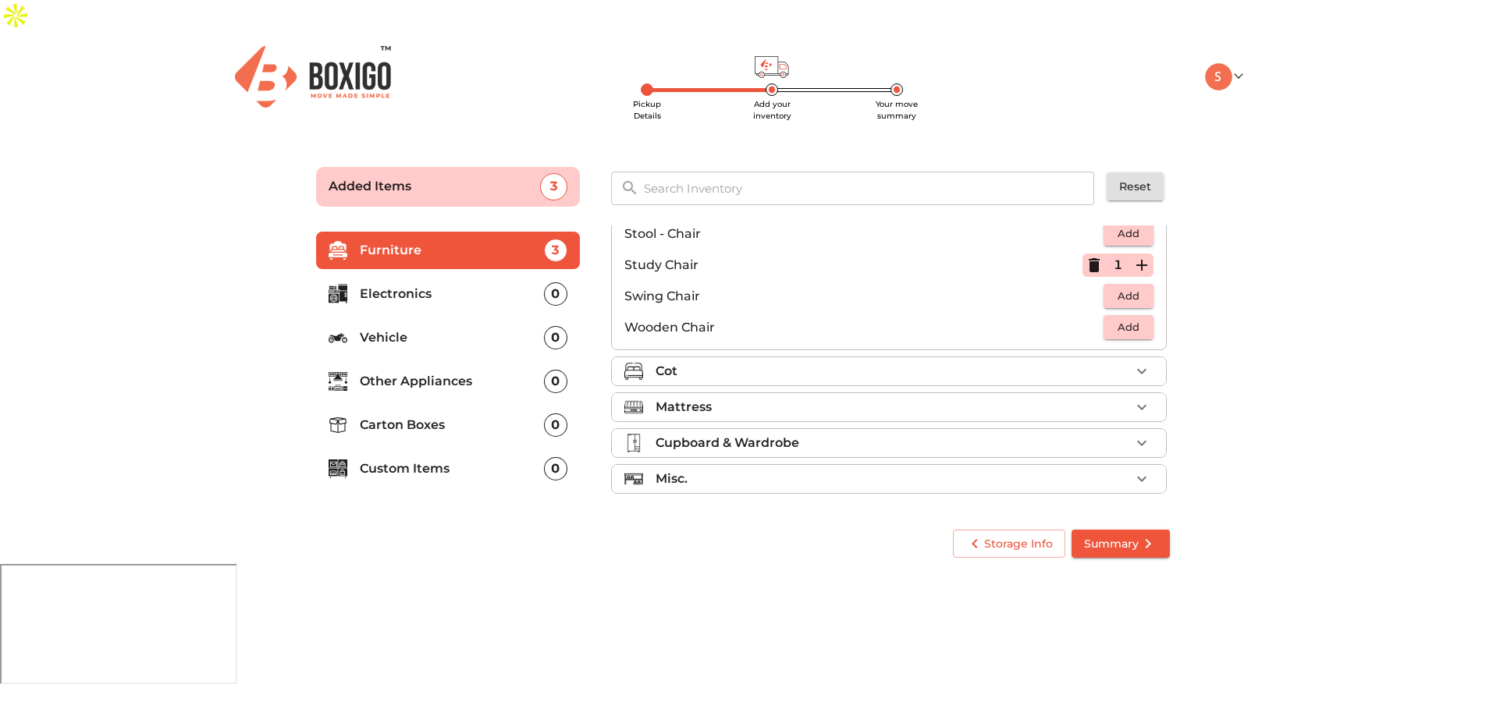
click at [421, 285] on p "Electronics" at bounding box center [452, 294] width 184 height 19
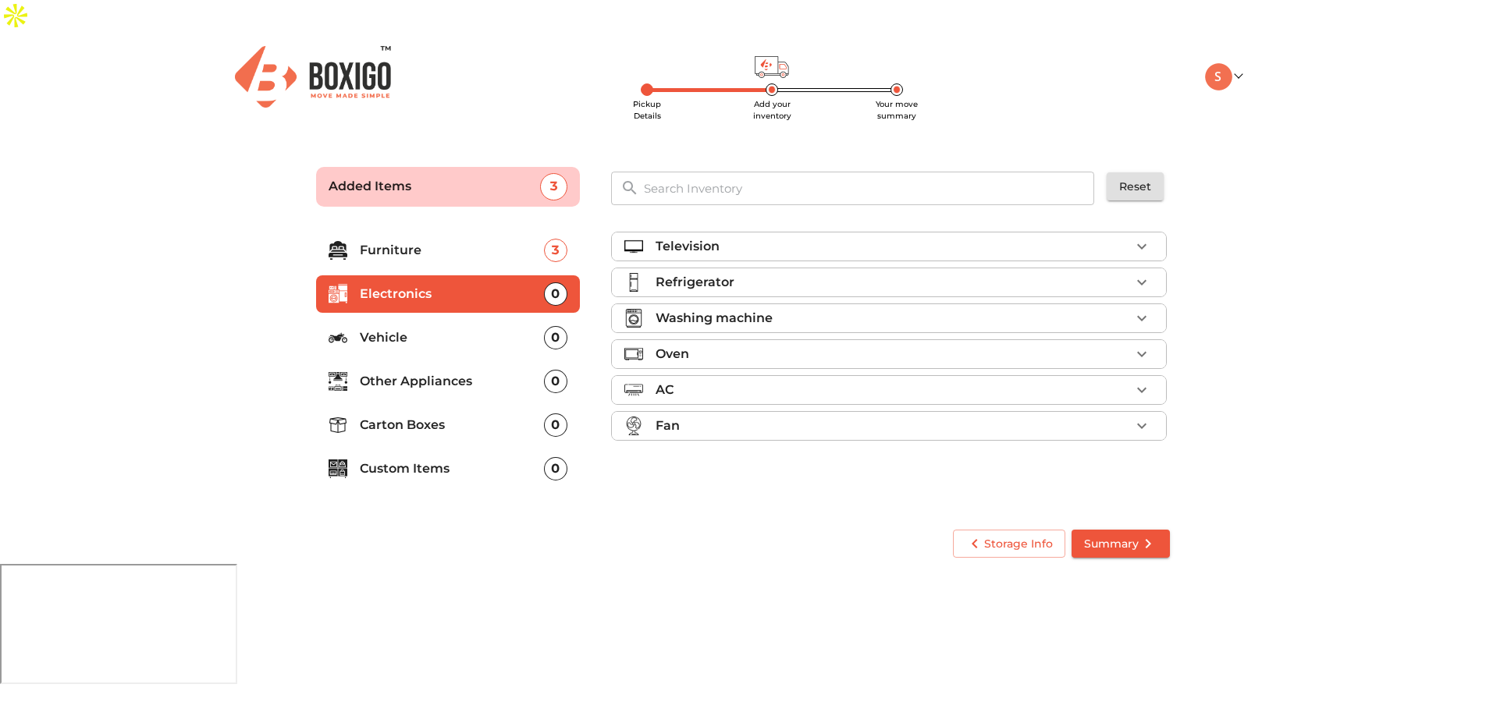
click at [454, 372] on p "Other Appliances" at bounding box center [452, 381] width 184 height 19
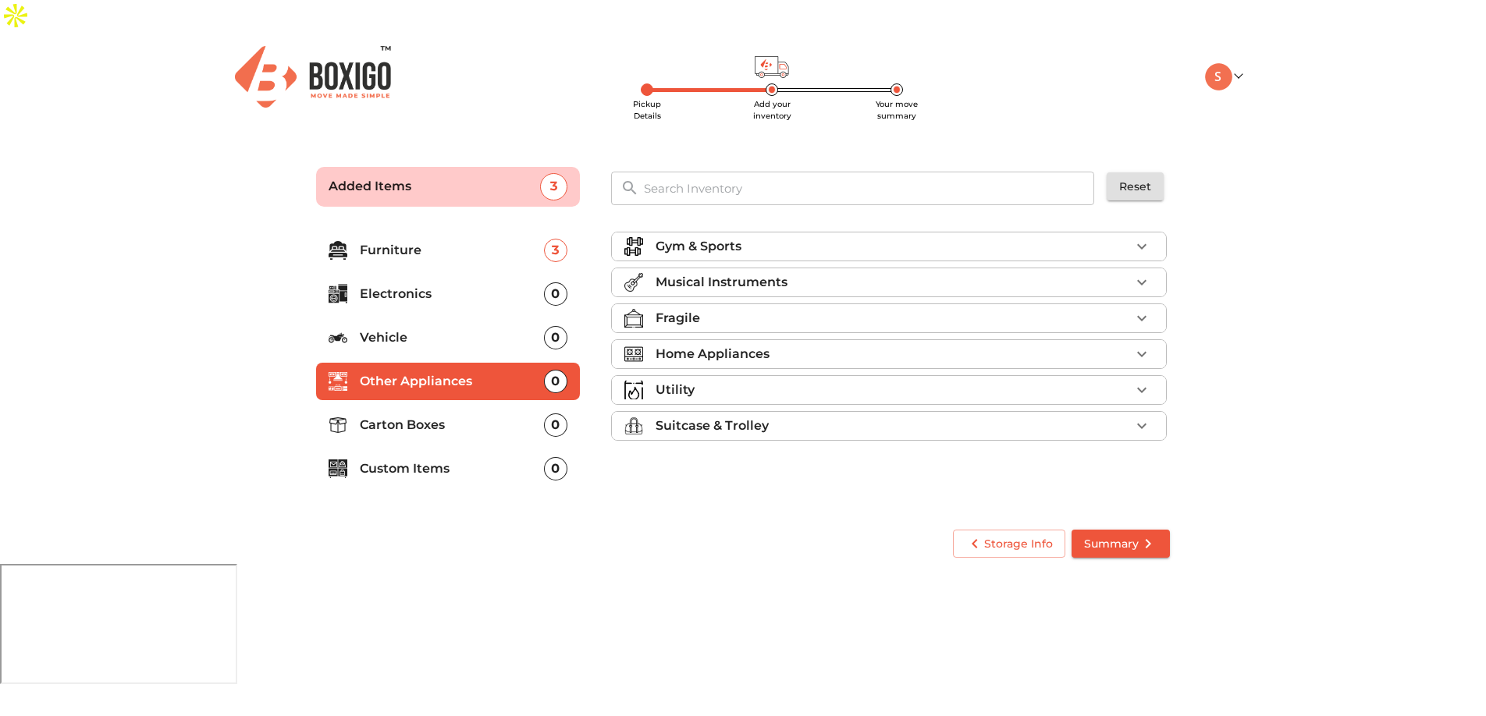
click at [1135, 417] on icon "button" at bounding box center [1141, 426] width 19 height 19
click at [1111, 453] on span "Add" at bounding box center [1128, 462] width 34 height 18
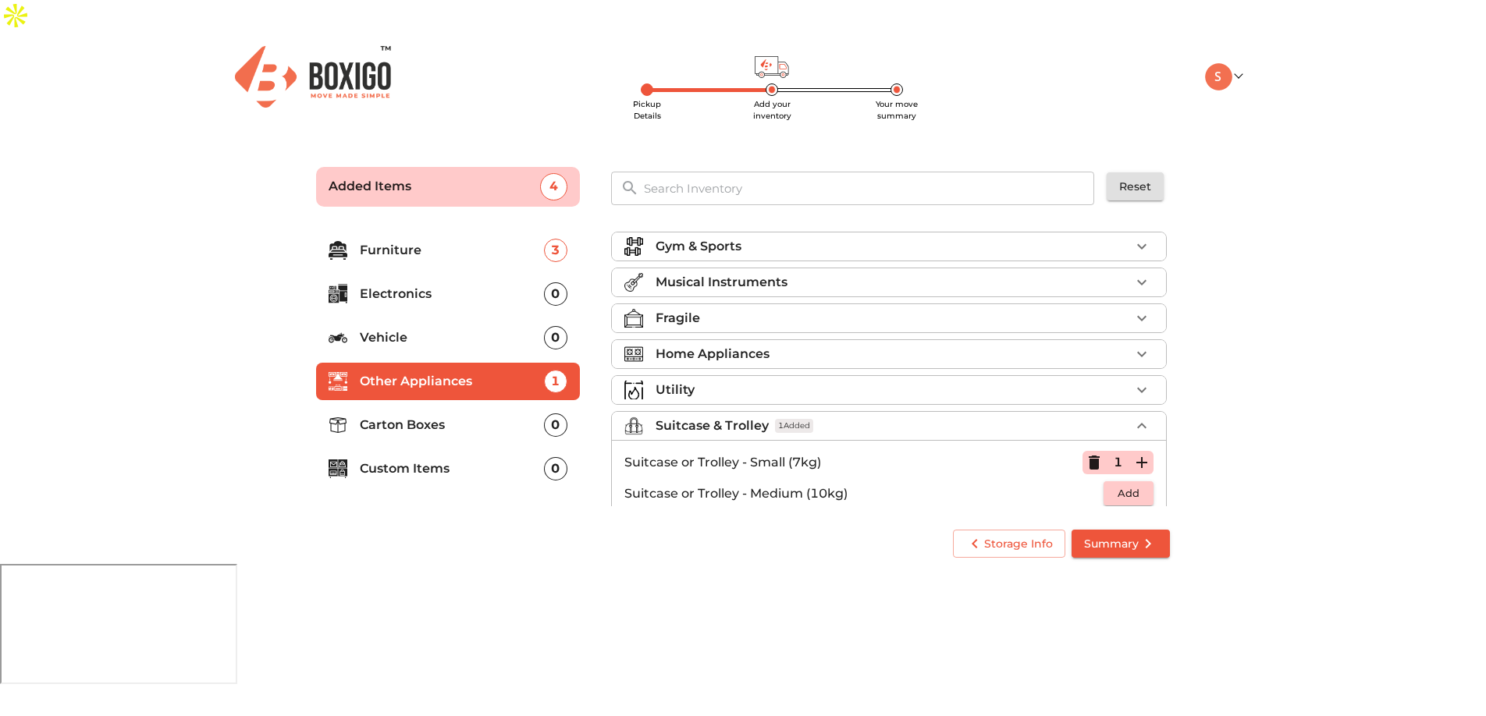
click at [1132, 453] on icon "button" at bounding box center [1141, 462] width 19 height 19
click at [481, 416] on p "Carton Boxes" at bounding box center [452, 425] width 184 height 19
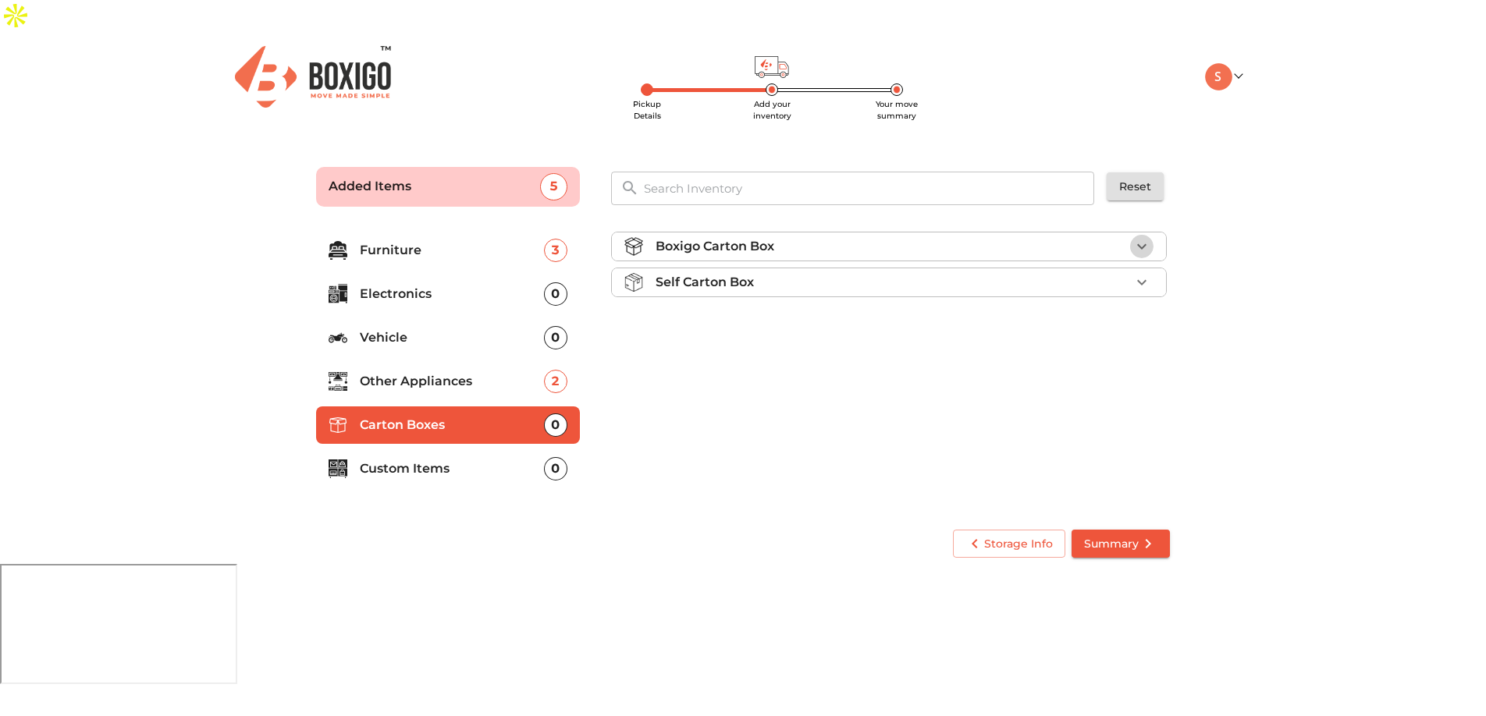
click at [1134, 237] on icon "button" at bounding box center [1141, 246] width 19 height 19
click at [1138, 274] on span "Add" at bounding box center [1128, 283] width 34 height 18
click at [1138, 274] on icon "button" at bounding box center [1141, 283] width 19 height 19
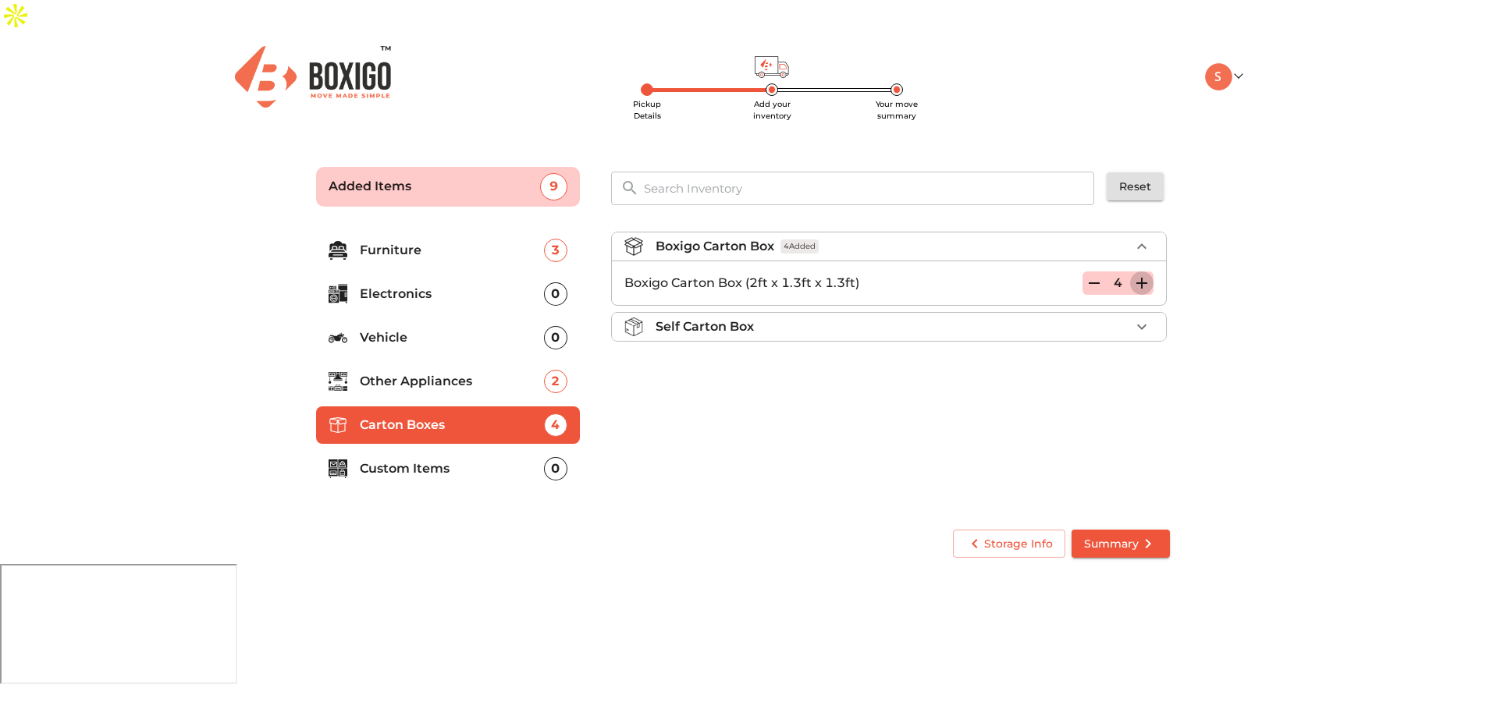
click at [1138, 274] on icon "button" at bounding box center [1141, 283] width 19 height 19
click at [1223, 293] on main "Pickup Details Add your inventory Your move summary Added Items 11 ​ Reset Furn…" at bounding box center [743, 359] width 1486 height 429
click at [442, 460] on p "Custom Items" at bounding box center [452, 469] width 184 height 19
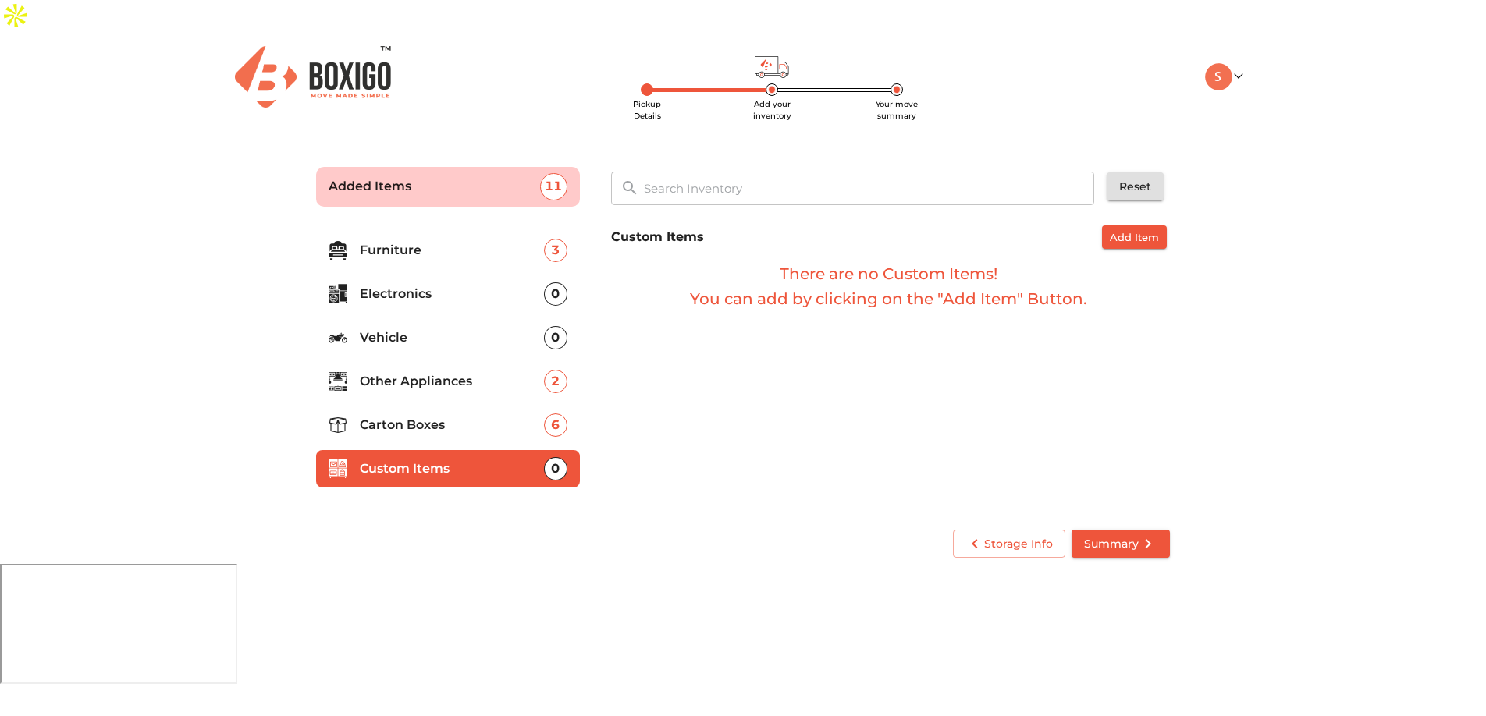
click at [421, 372] on p "Other Appliances" at bounding box center [452, 381] width 184 height 19
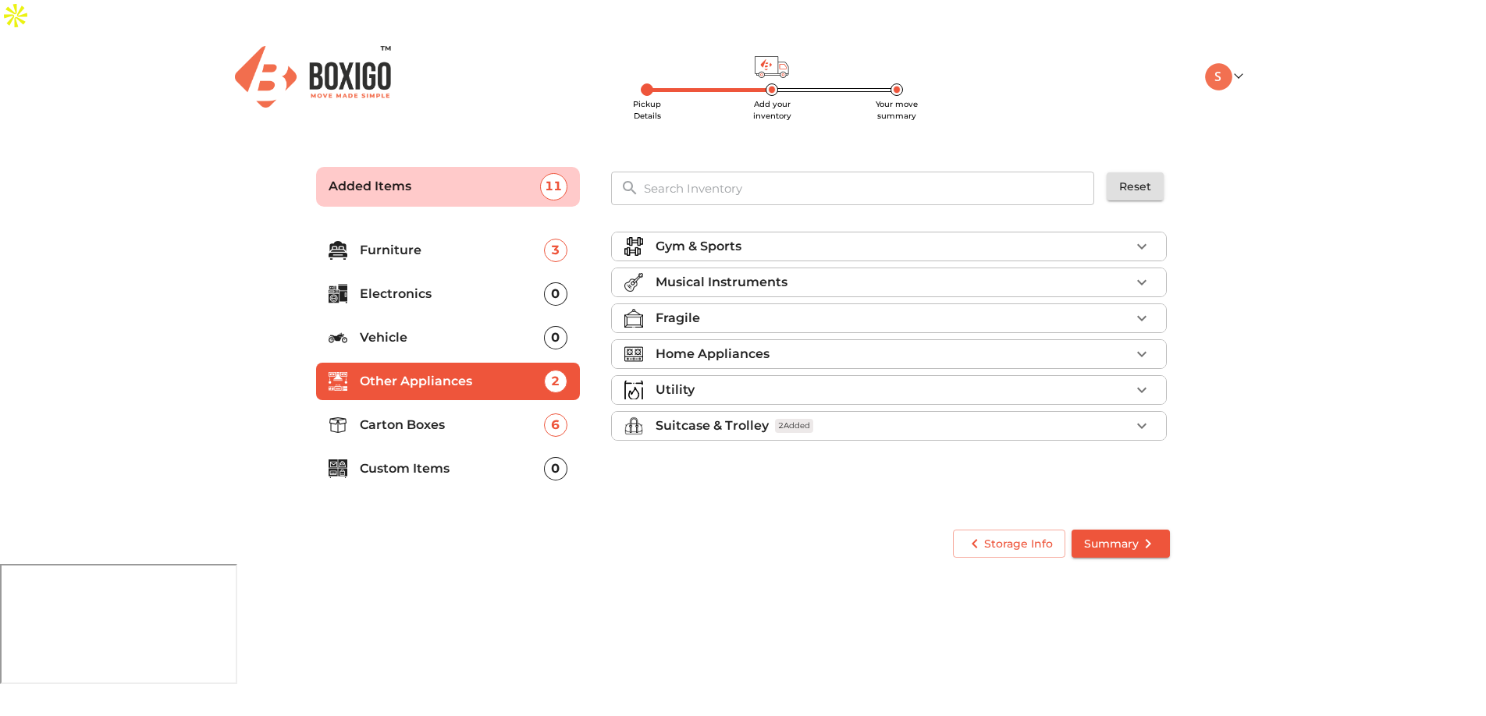
click at [470, 241] on p "Furniture" at bounding box center [452, 250] width 184 height 19
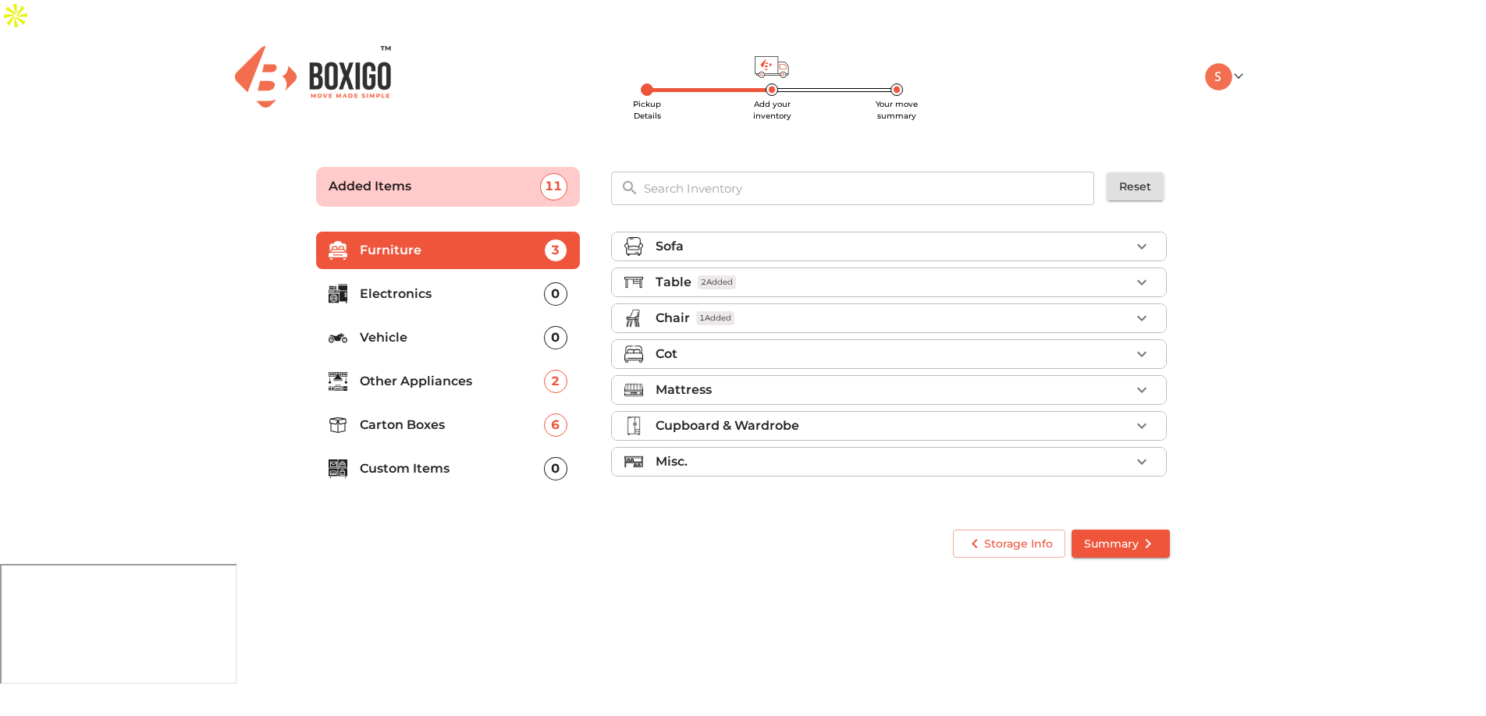
click at [1148, 417] on icon "button" at bounding box center [1141, 426] width 19 height 19
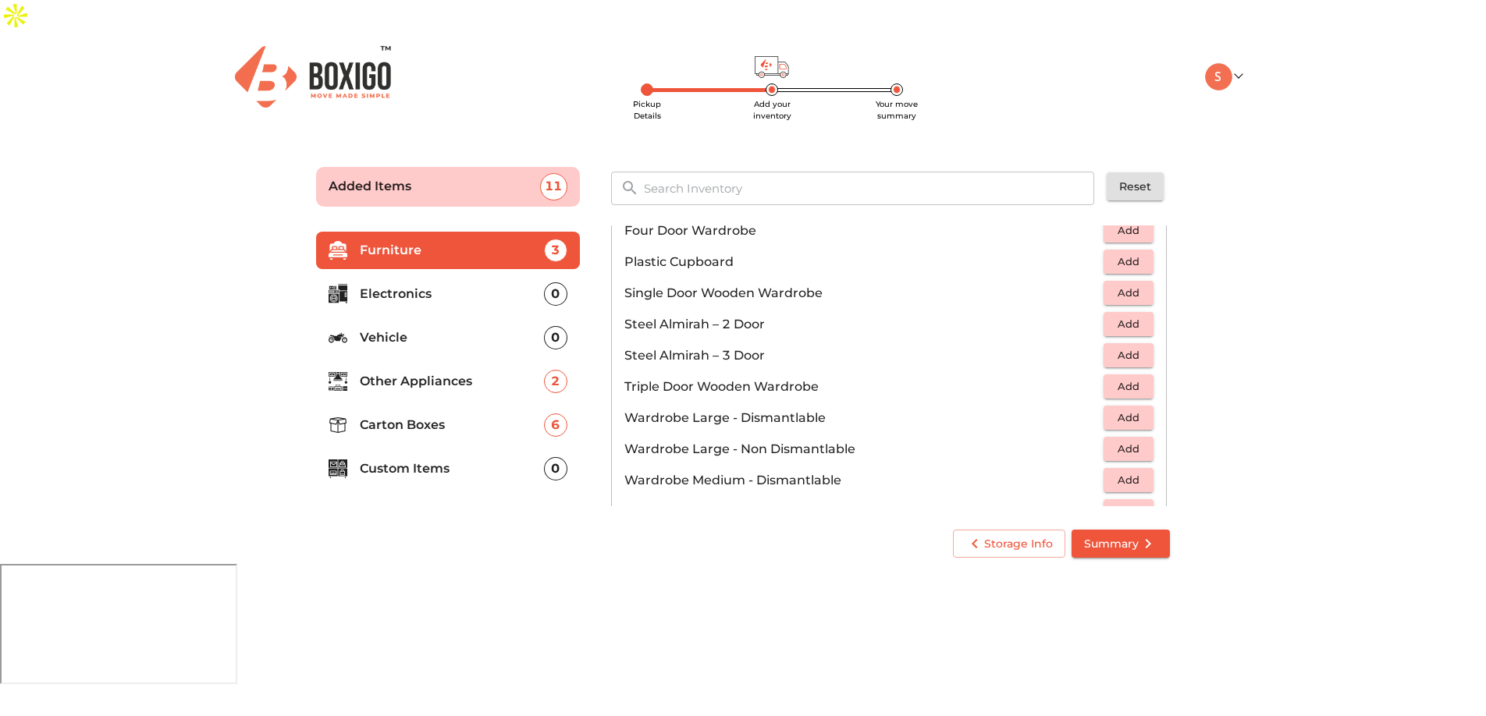
scroll to position [449, 0]
click at [1121, 442] on span "Add" at bounding box center [1128, 451] width 34 height 18
click at [1089, 444] on icon "button" at bounding box center [1094, 451] width 11 height 14
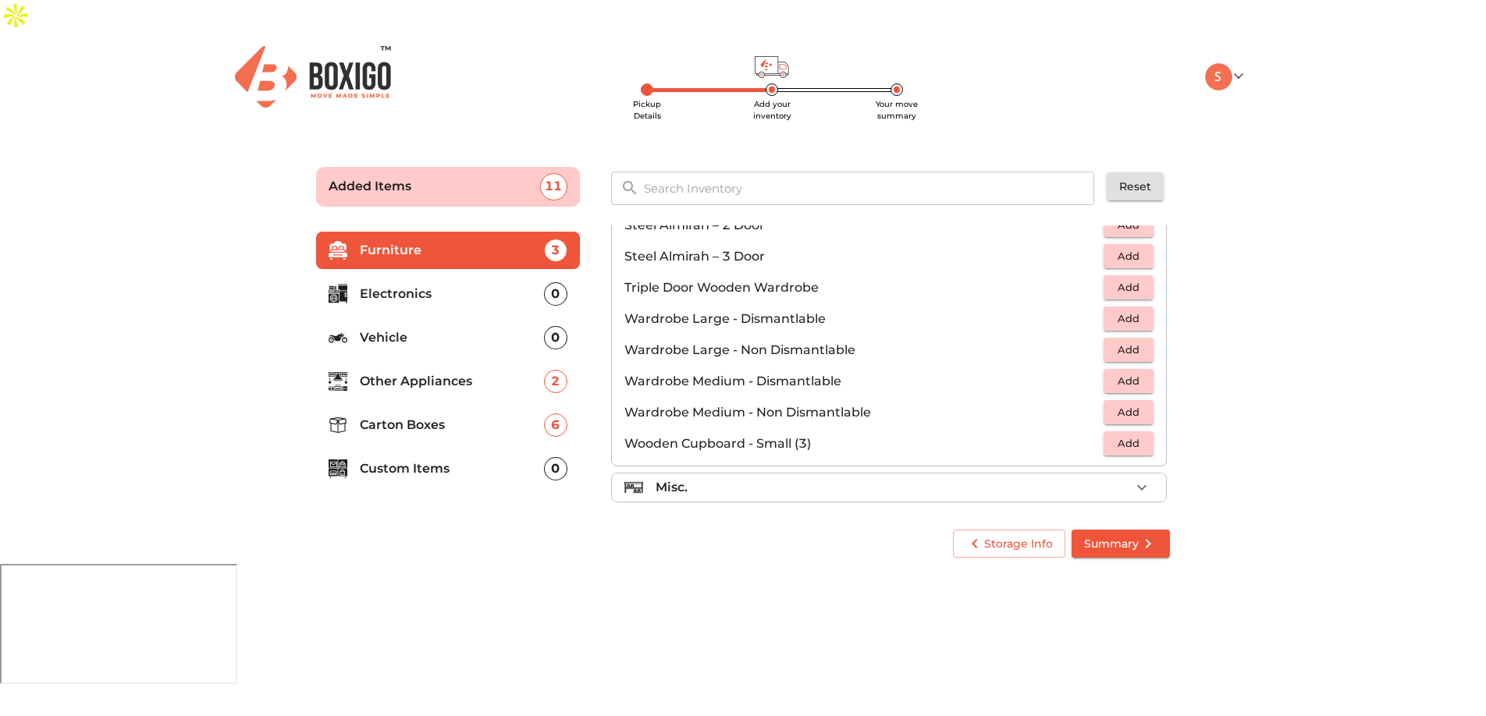
scroll to position [527, 0]
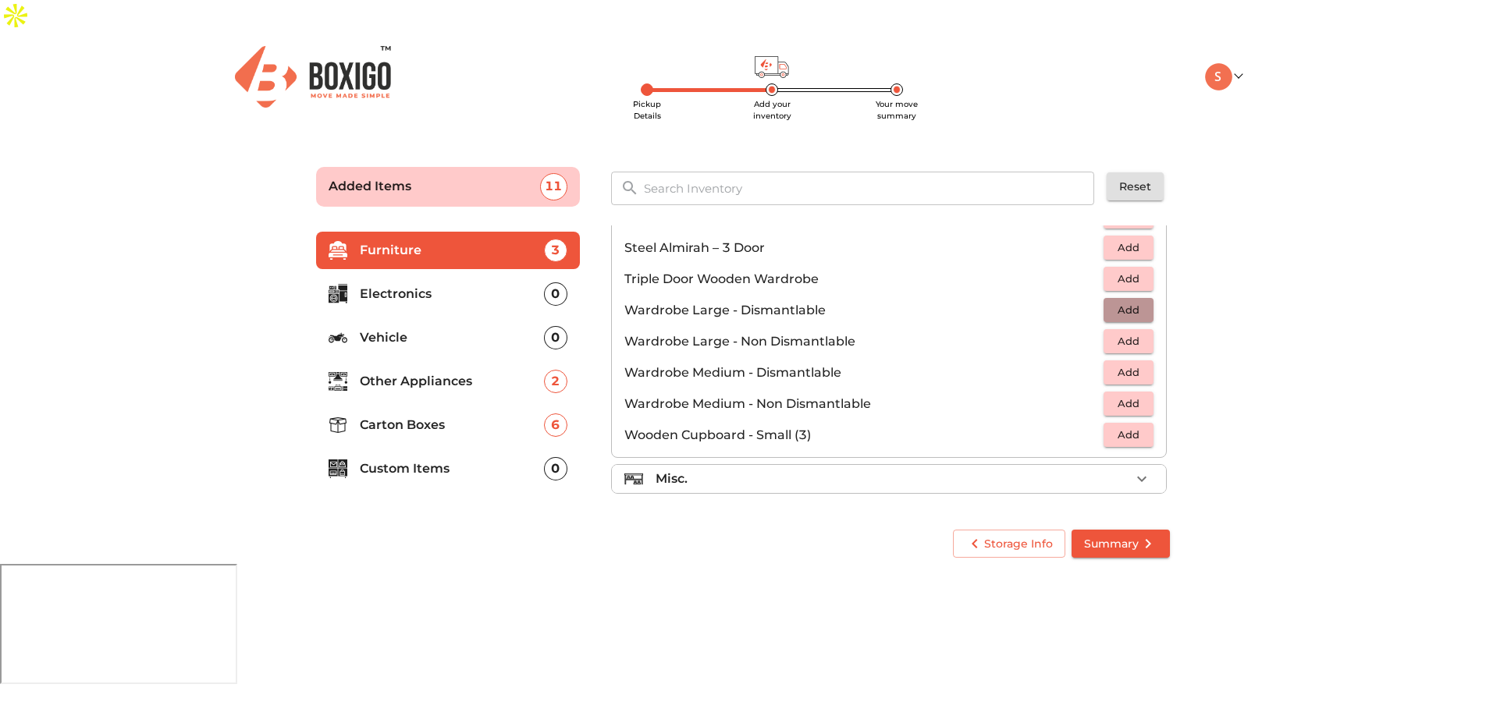
click at [1122, 301] on span "Add" at bounding box center [1128, 310] width 34 height 18
click at [1137, 470] on icon "button" at bounding box center [1141, 479] width 19 height 19
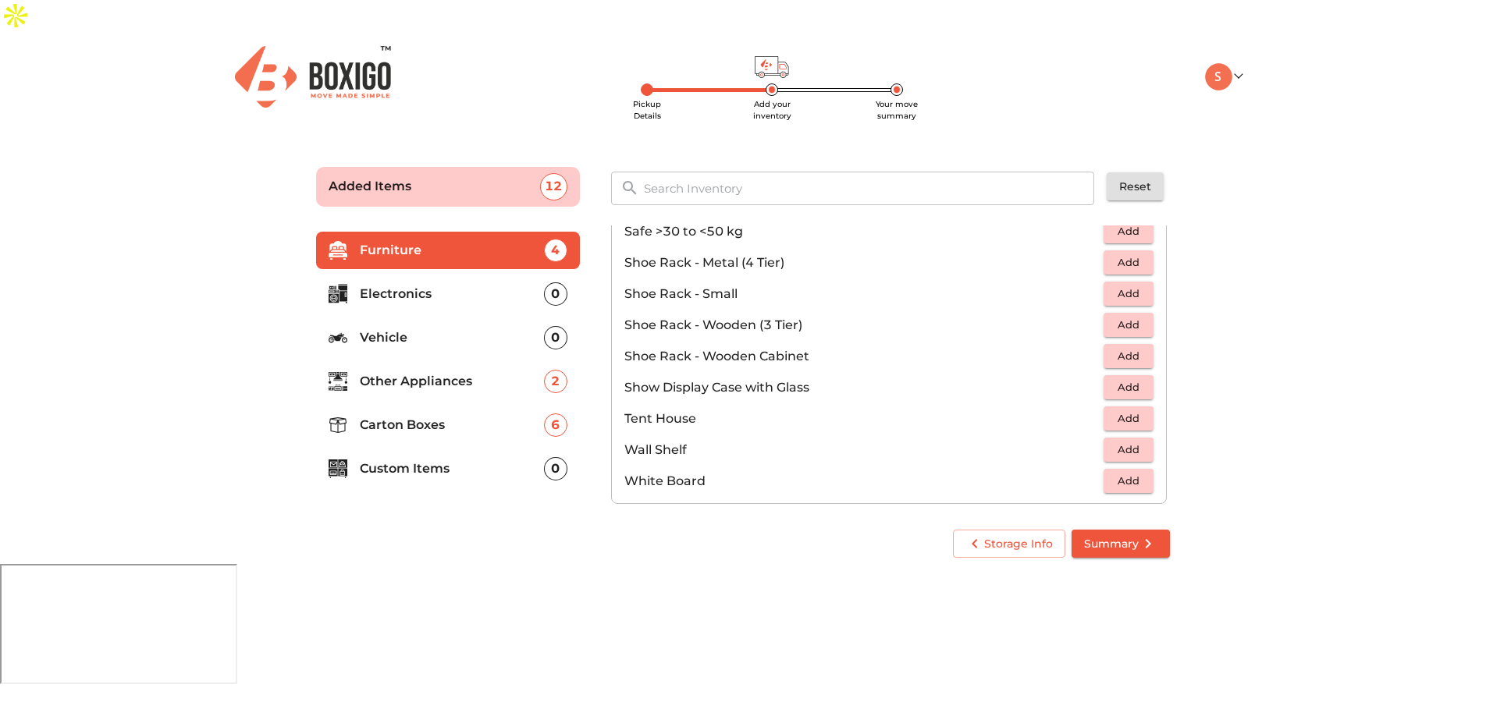
scroll to position [839, 0]
click at [457, 285] on p "Electronics" at bounding box center [452, 294] width 184 height 19
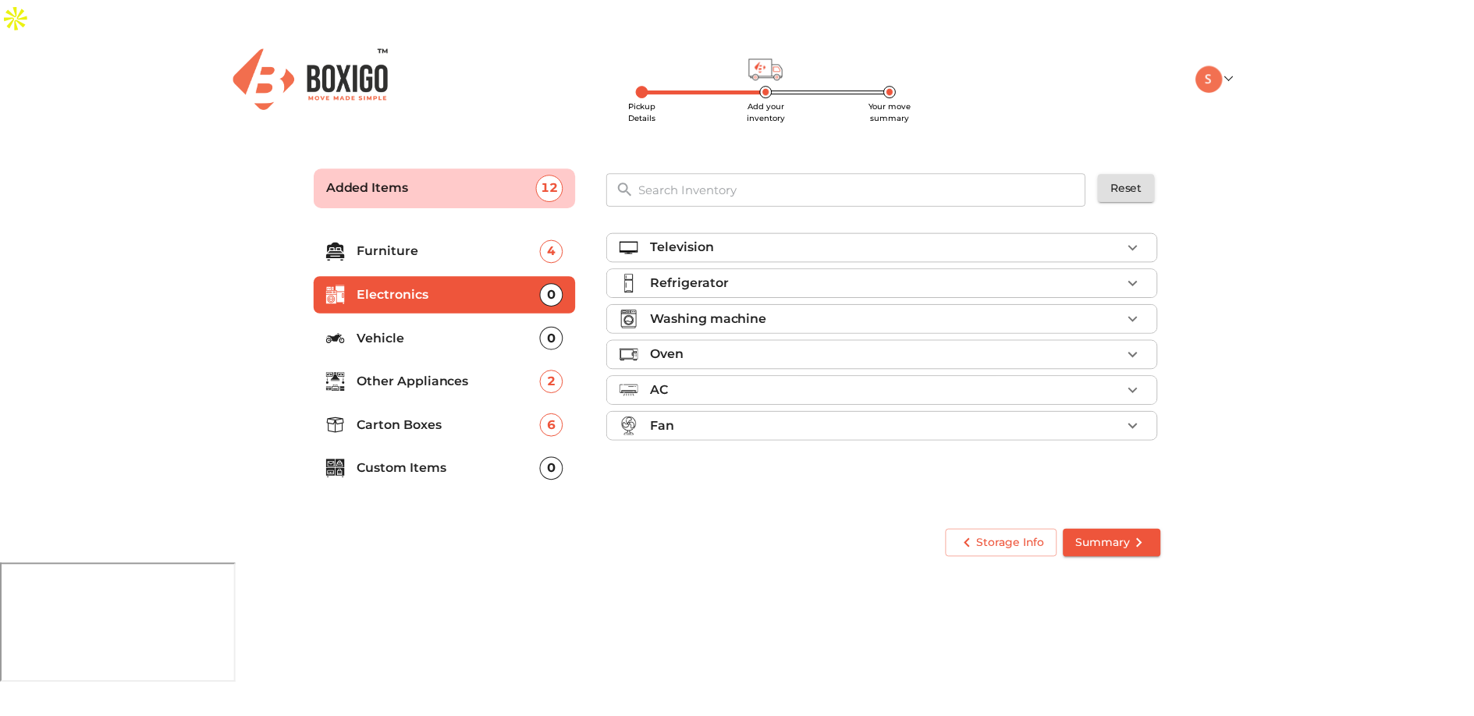
scroll to position [0, 0]
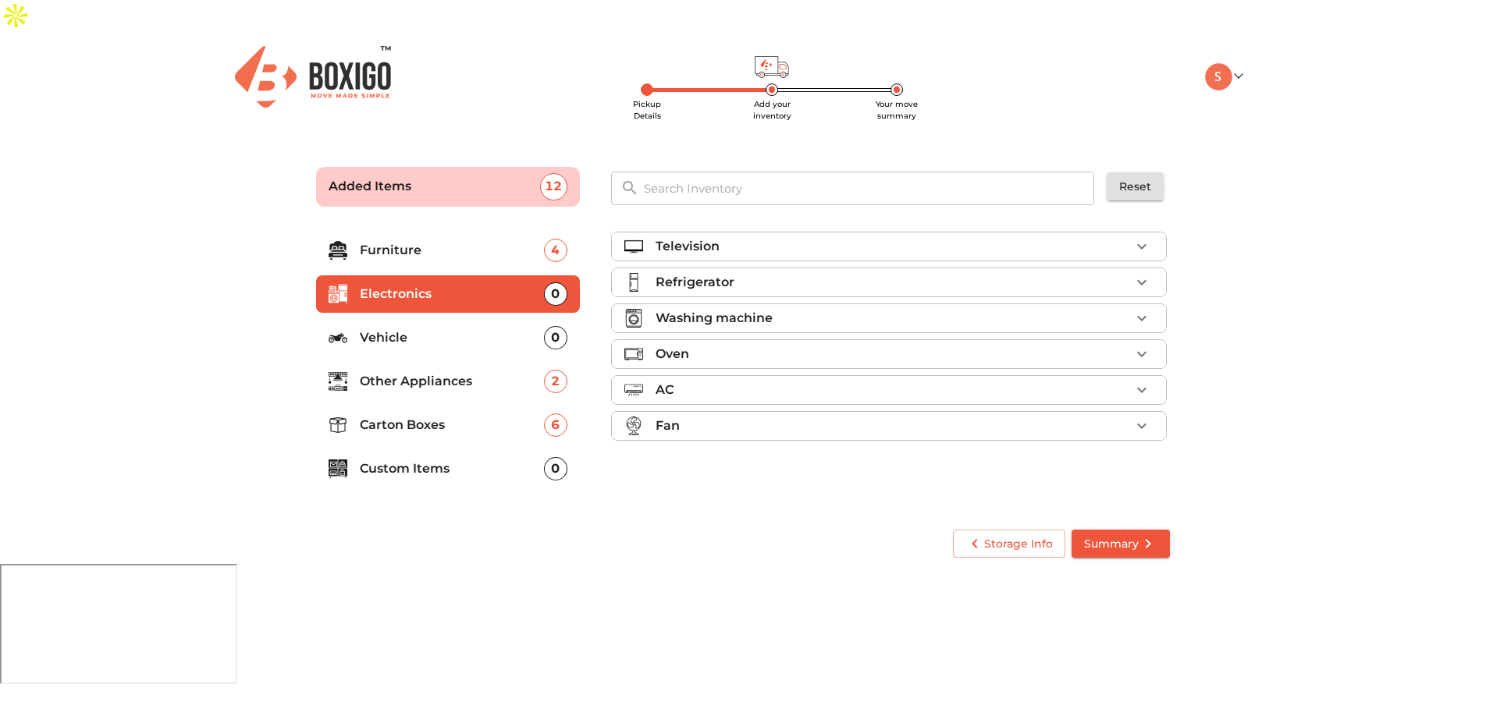
click at [468, 416] on p "Carton Boxes" at bounding box center [452, 425] width 184 height 19
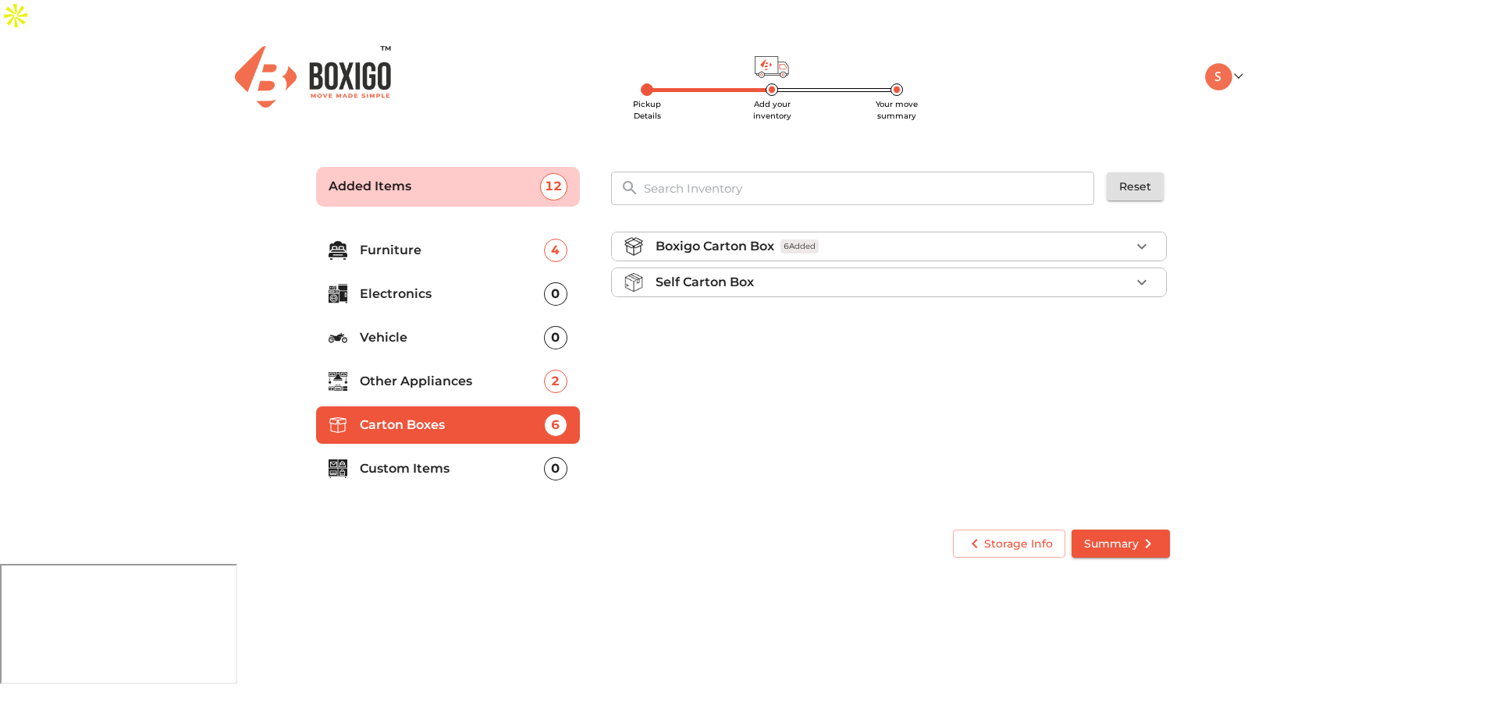
click at [1142, 244] on icon "button" at bounding box center [1141, 246] width 9 height 5
click at [1144, 274] on icon "button" at bounding box center [1141, 283] width 19 height 19
click at [1115, 535] on span "Summary" at bounding box center [1120, 545] width 73 height 20
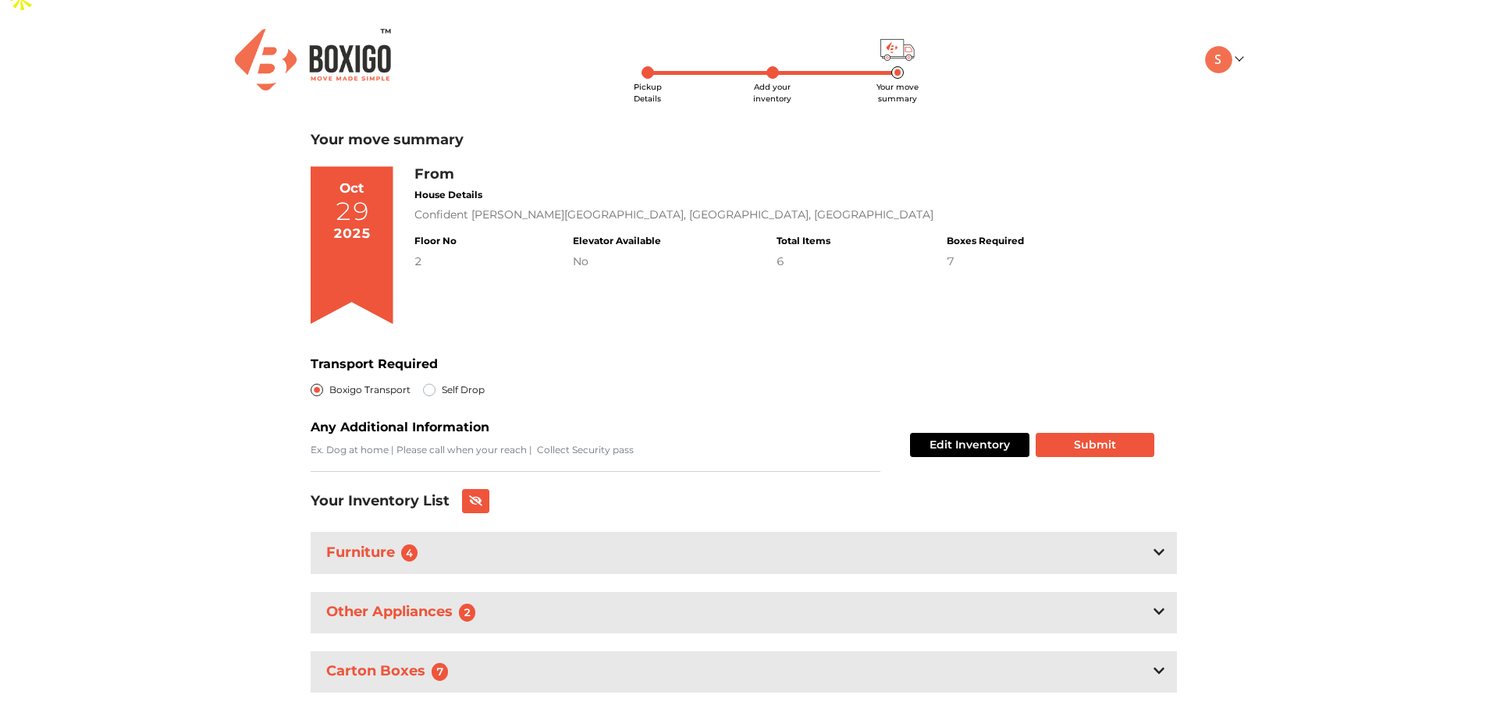
scroll to position [18, 0]
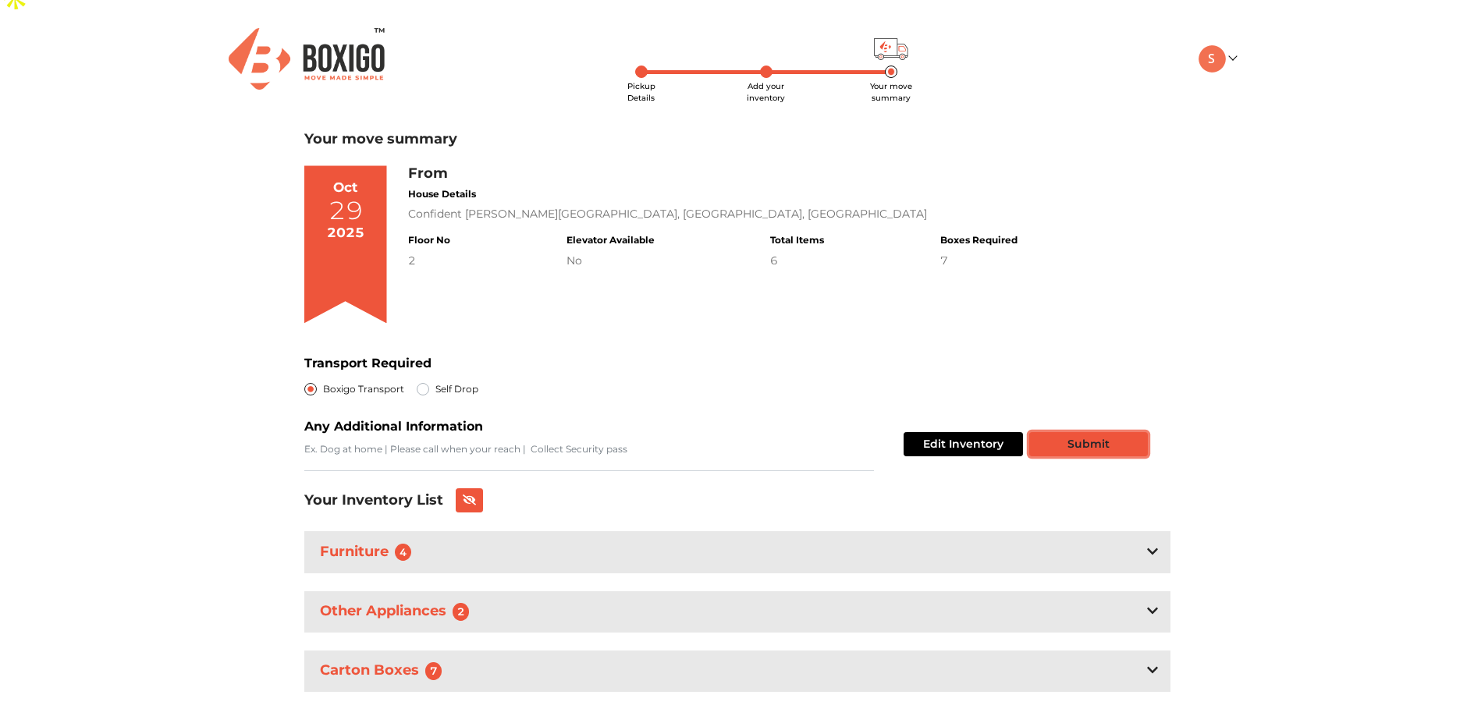
click at [1072, 432] on button "Submit" at bounding box center [1088, 444] width 119 height 24
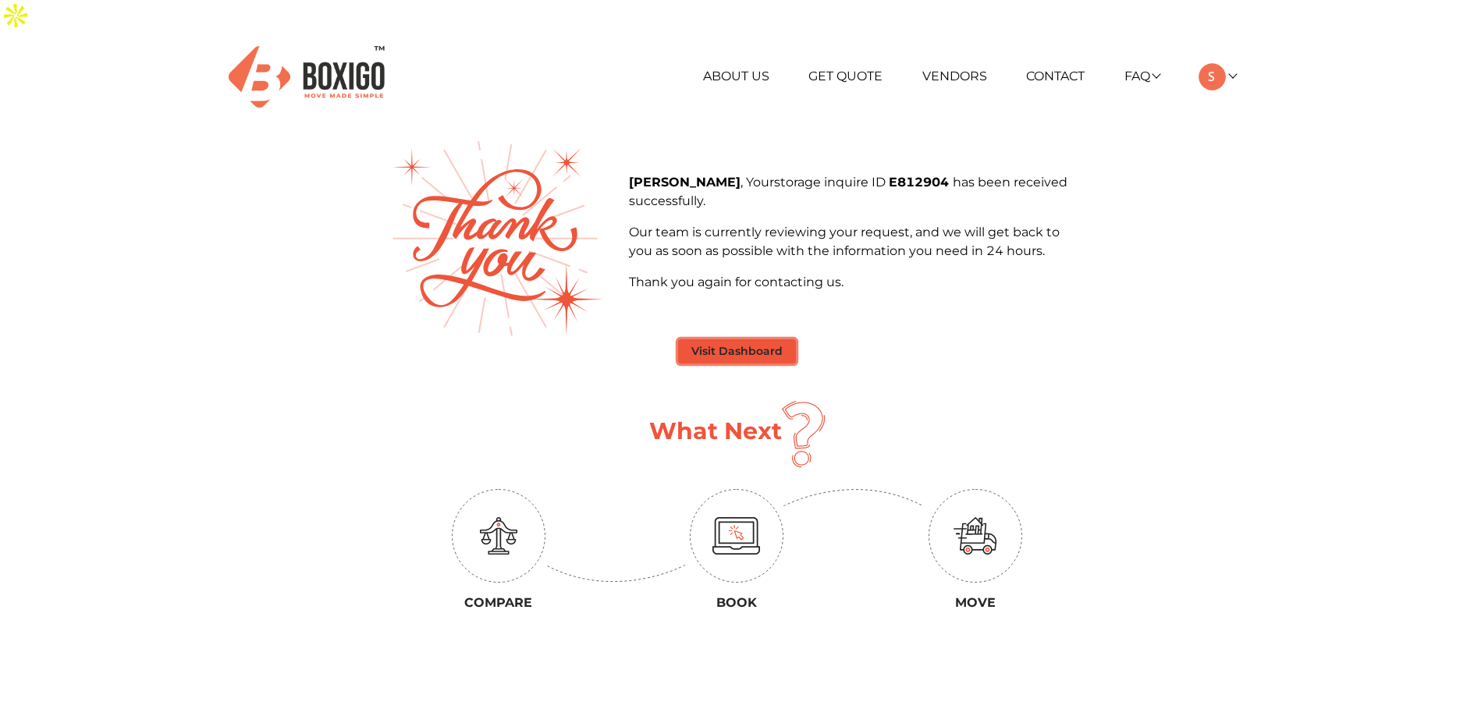
click at [738, 340] on button "Visit Dashboard" at bounding box center [737, 352] width 118 height 24
